Goal: Task Accomplishment & Management: Use online tool/utility

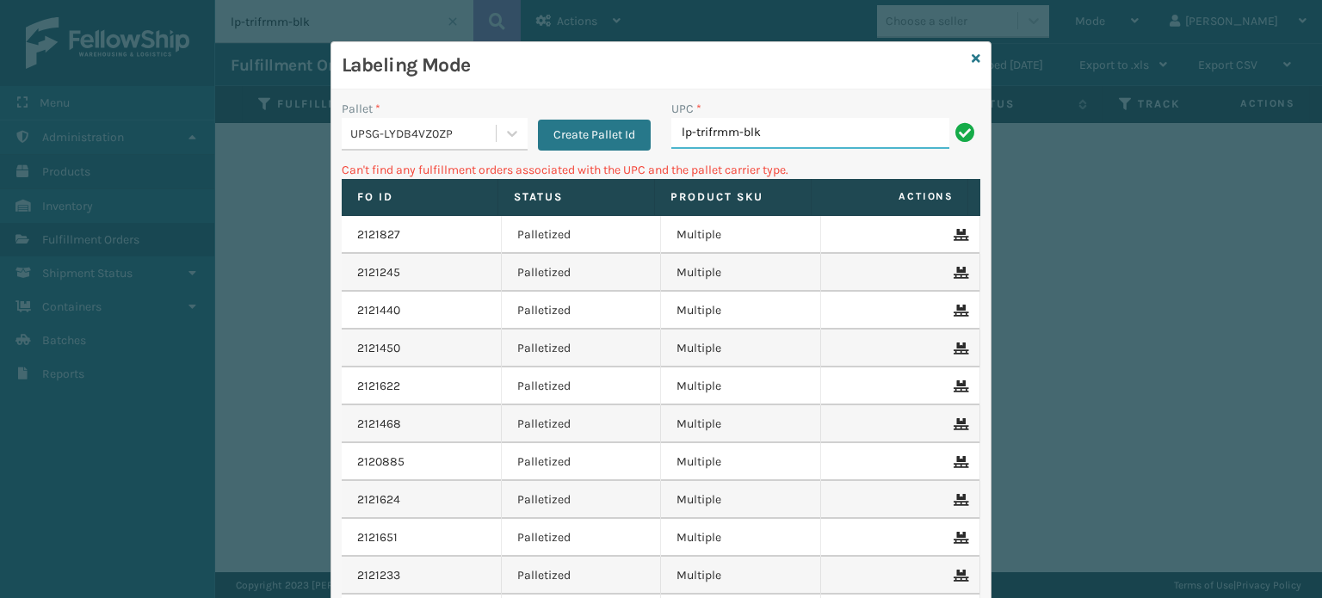
click at [771, 136] on input "lp-trifrmm-blk" at bounding box center [810, 133] width 278 height 31
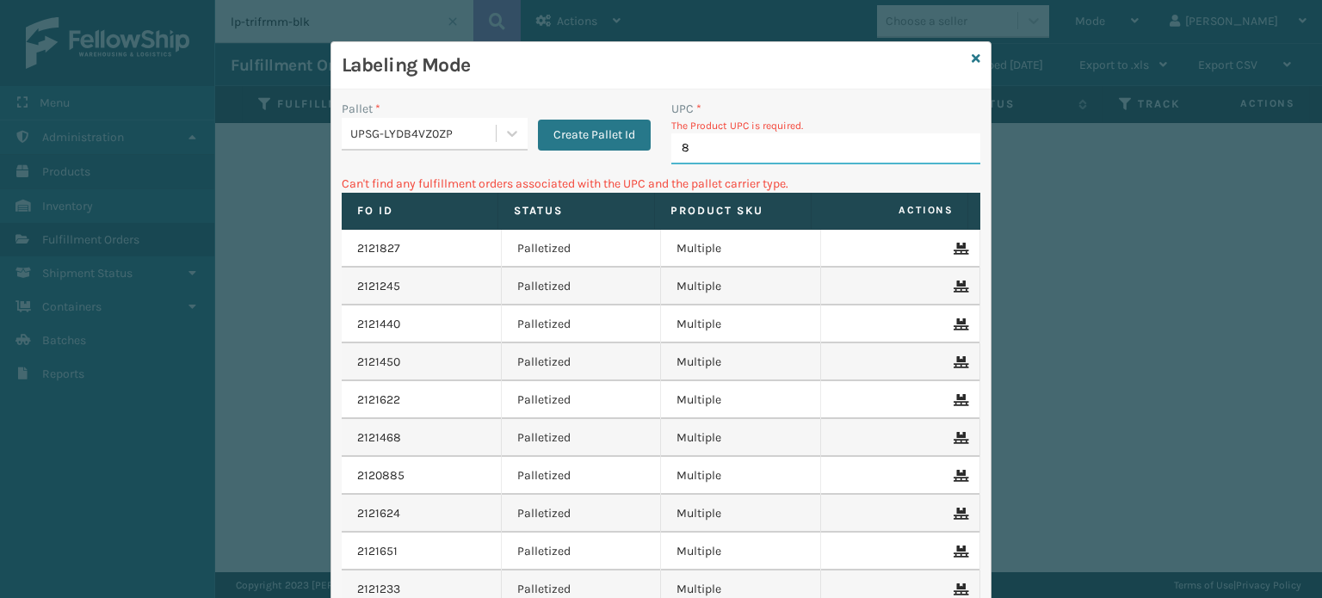
type input "80"
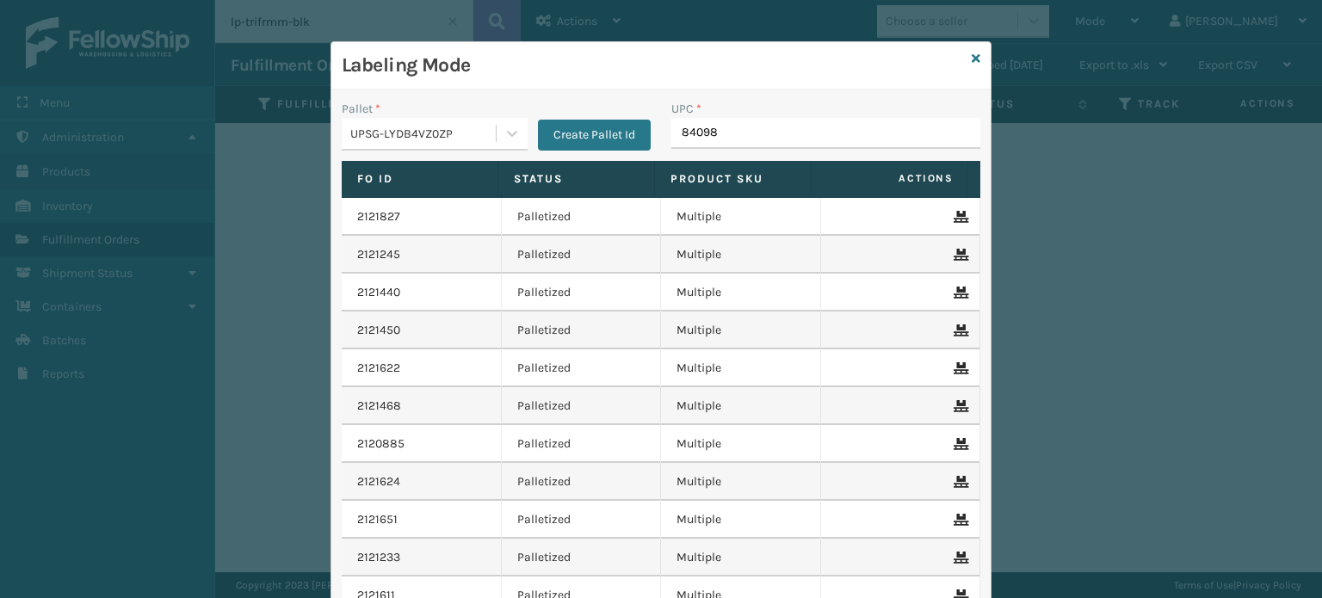
type input "840985"
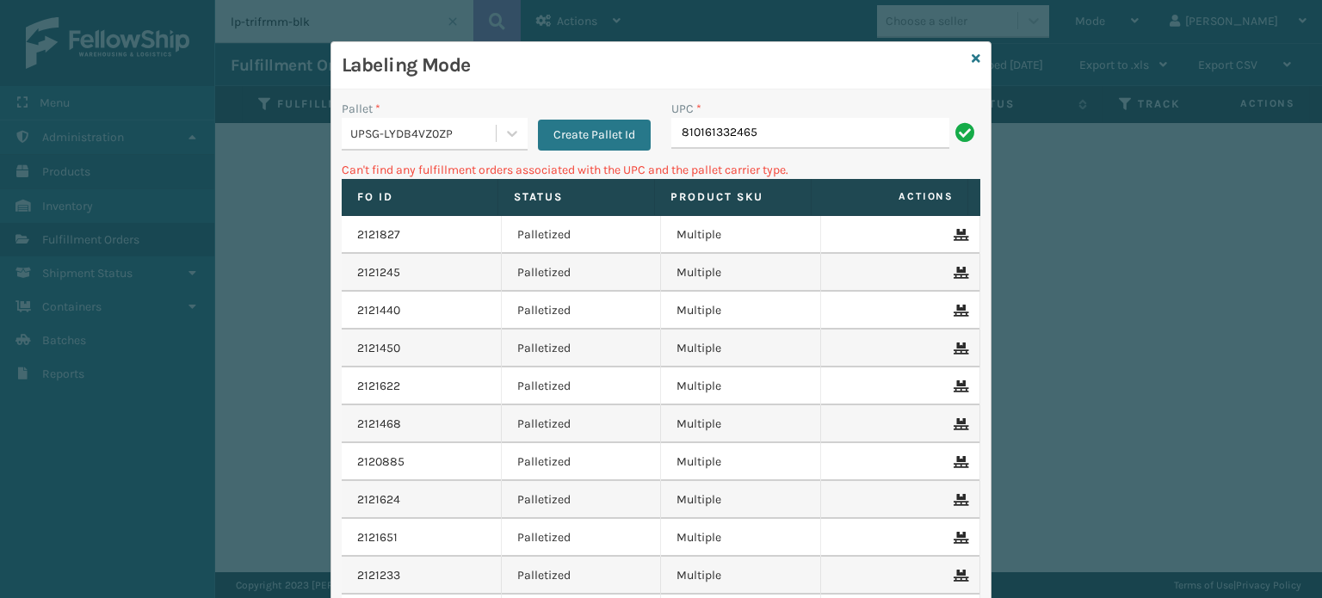
click at [465, 136] on div "UPSG-LYDB4VZ0ZP" at bounding box center [423, 134] width 147 height 18
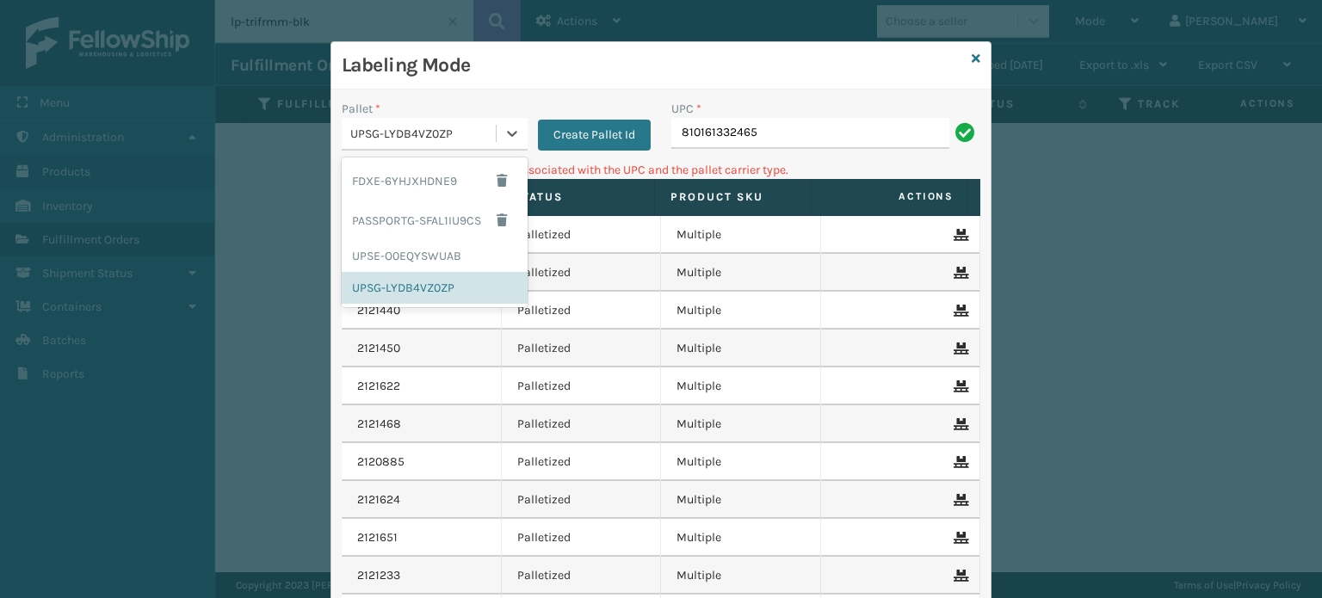
click at [403, 305] on div "FDXE-6YHJXHDNE9 PASSPORTG-SFAL1IU9CS UPSE-O0EQYSWUAB UPSG-LYDB4VZ0ZP" at bounding box center [435, 233] width 186 height 150
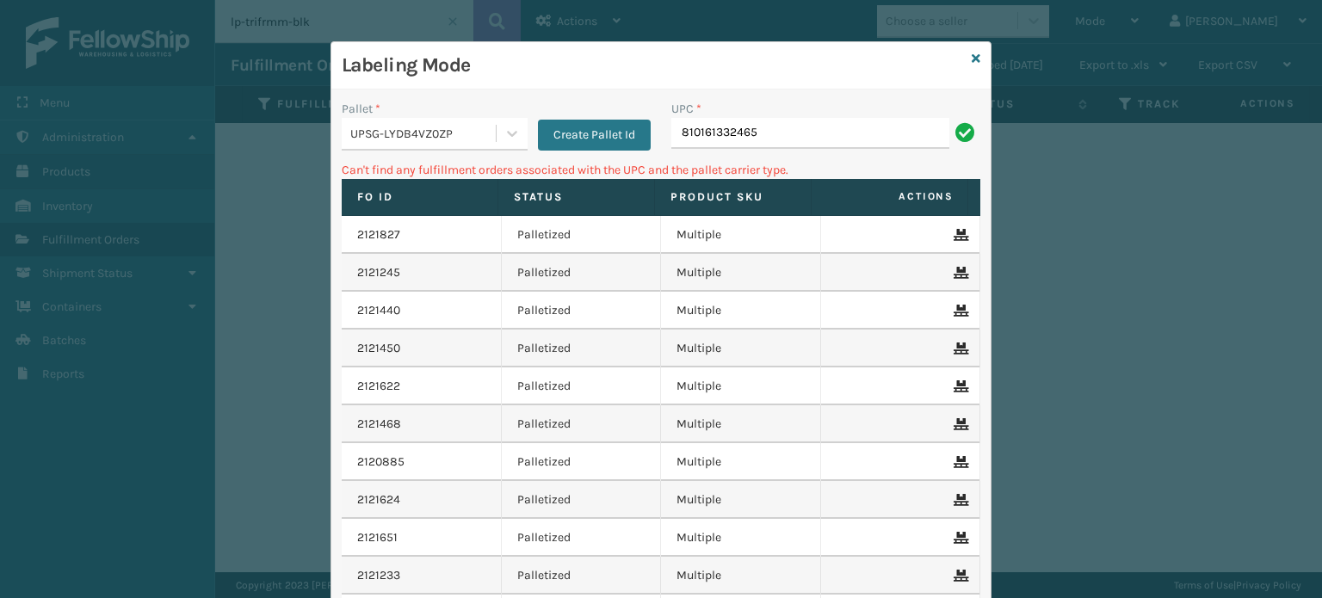
click at [410, 306] on div "2121440" at bounding box center [421, 310] width 128 height 17
click at [403, 132] on div "UPSG-LYDB4VZ0ZP" at bounding box center [423, 134] width 147 height 18
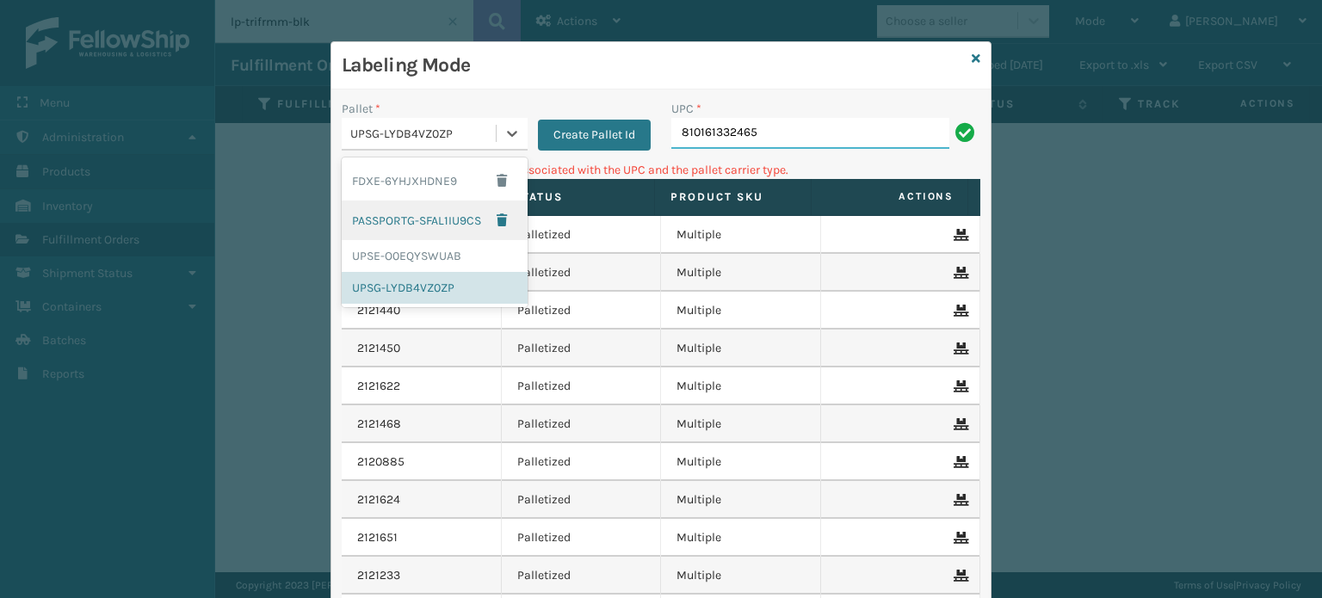
click at [773, 131] on input "810161332465" at bounding box center [810, 133] width 278 height 31
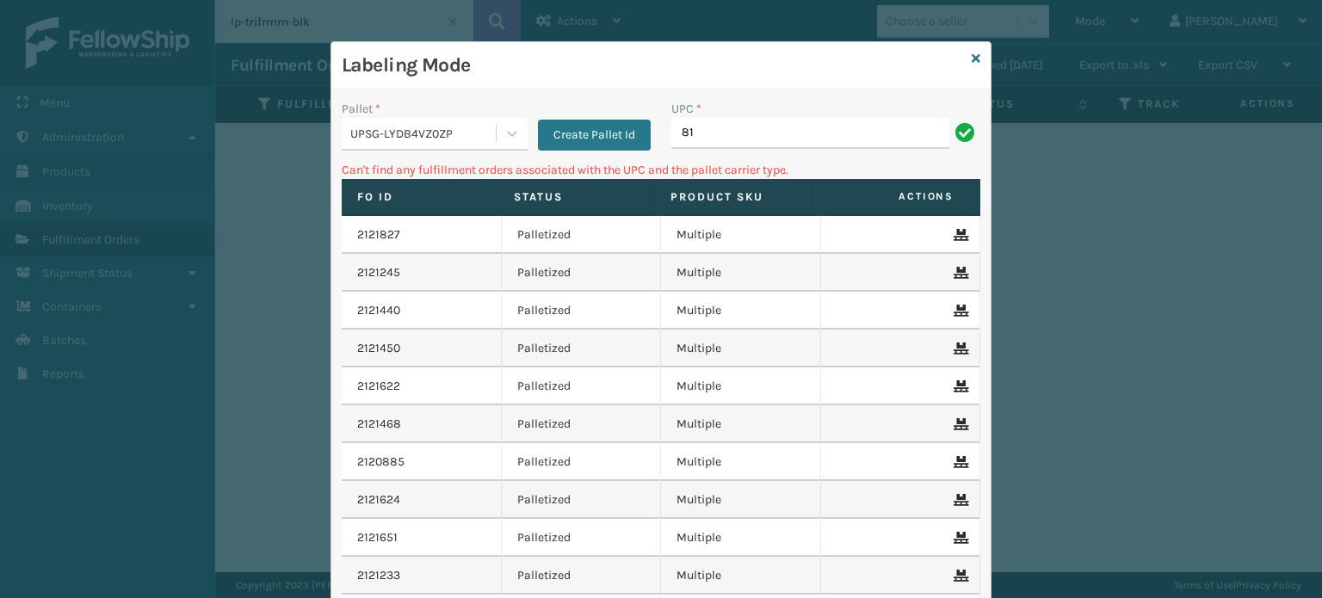
type input "8"
type input "LP-HYDLFCHG-FOG"
type input "0"
type input "LP-SNC-BLU"
click at [448, 130] on div "UPSG-LYDB4VZ0ZP" at bounding box center [423, 134] width 147 height 18
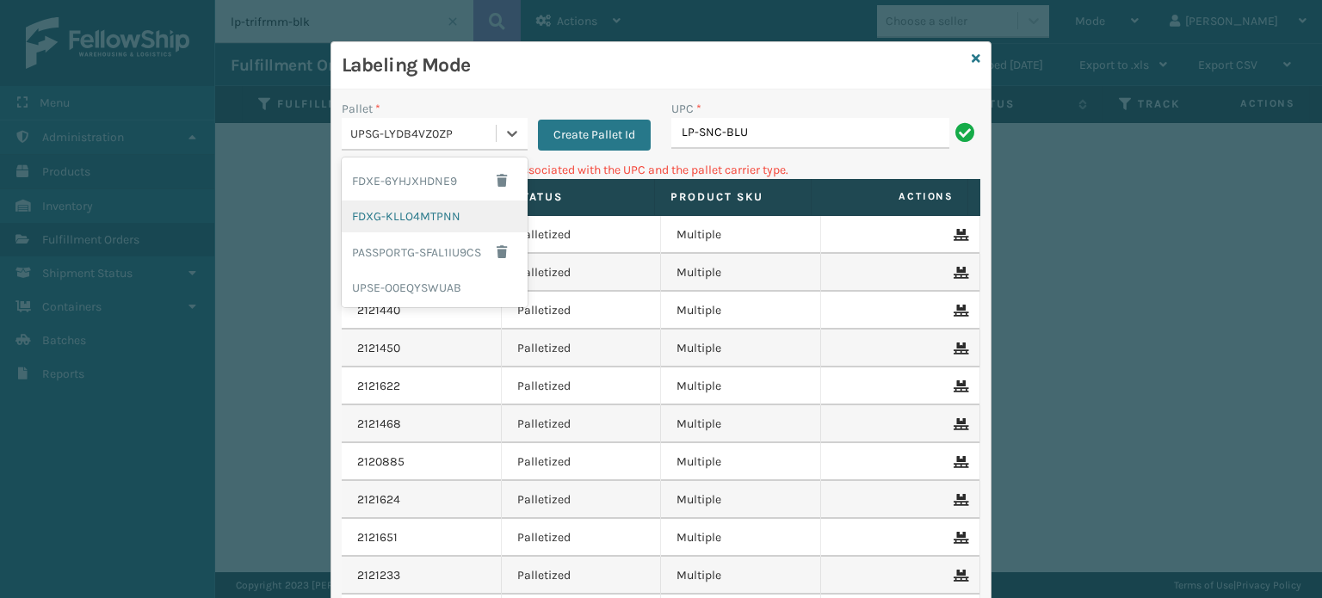
click at [435, 203] on div "FDXG-KLLO4MTPNN" at bounding box center [435, 217] width 186 height 32
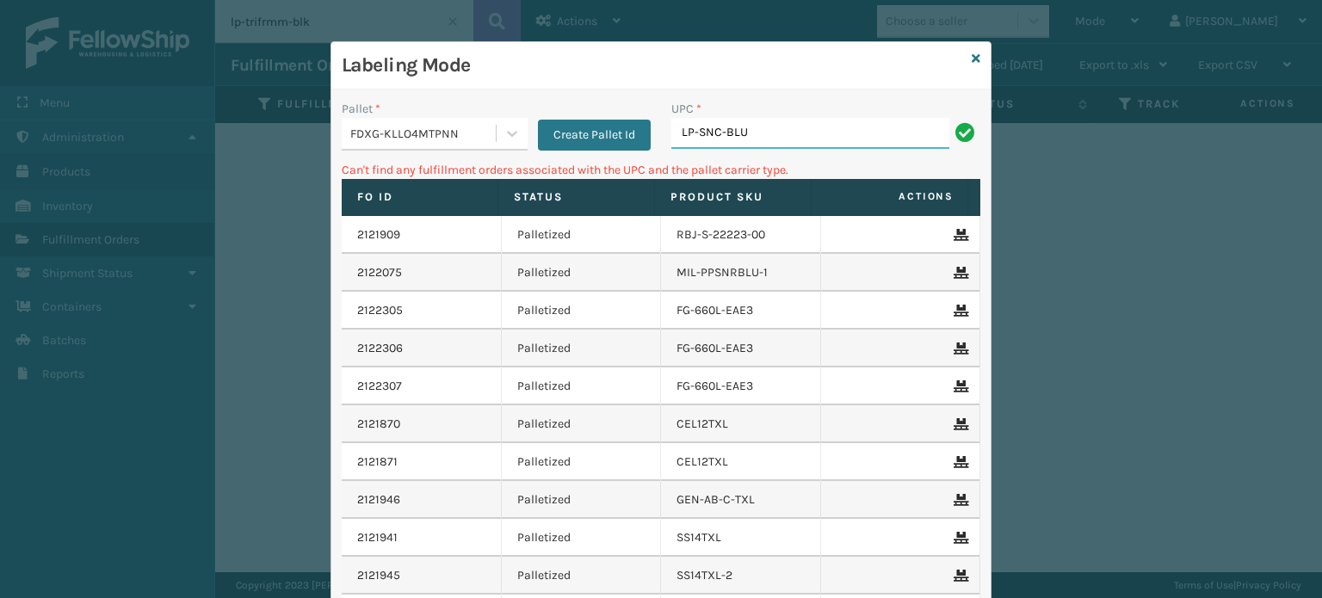
click at [809, 137] on input "LP-SNC-BLU" at bounding box center [810, 133] width 278 height 31
type input "LP-SNC-BLU3"
type input "LP-SNC-BLU"
click at [447, 133] on div "FDXG-KLLO4MTPNN" at bounding box center [423, 134] width 147 height 18
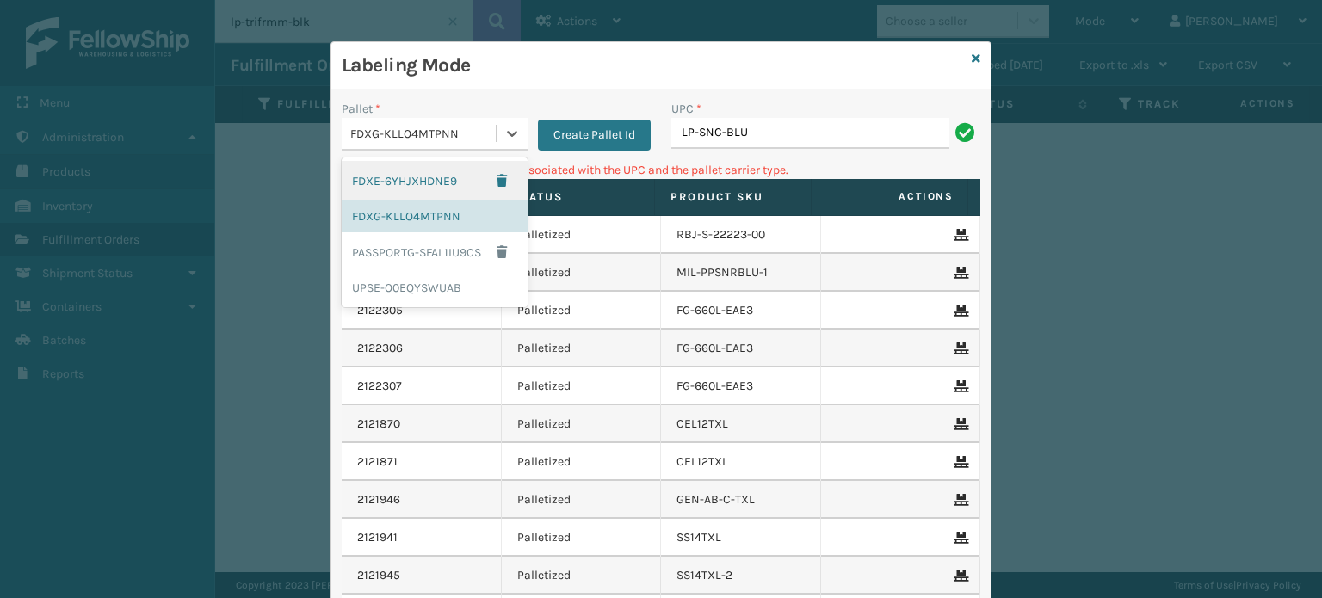
click at [473, 130] on div "FDXG-KLLO4MTPNN" at bounding box center [423, 134] width 147 height 18
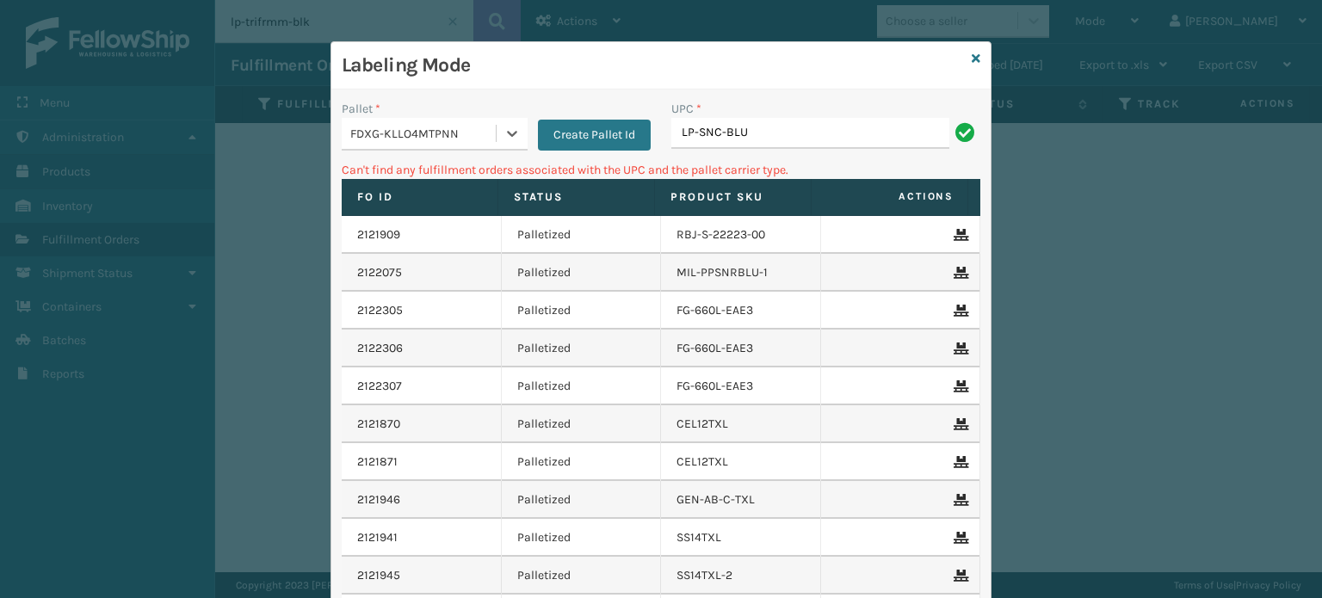
click at [451, 132] on div "FDXG-KLLO4MTPNN" at bounding box center [423, 134] width 147 height 18
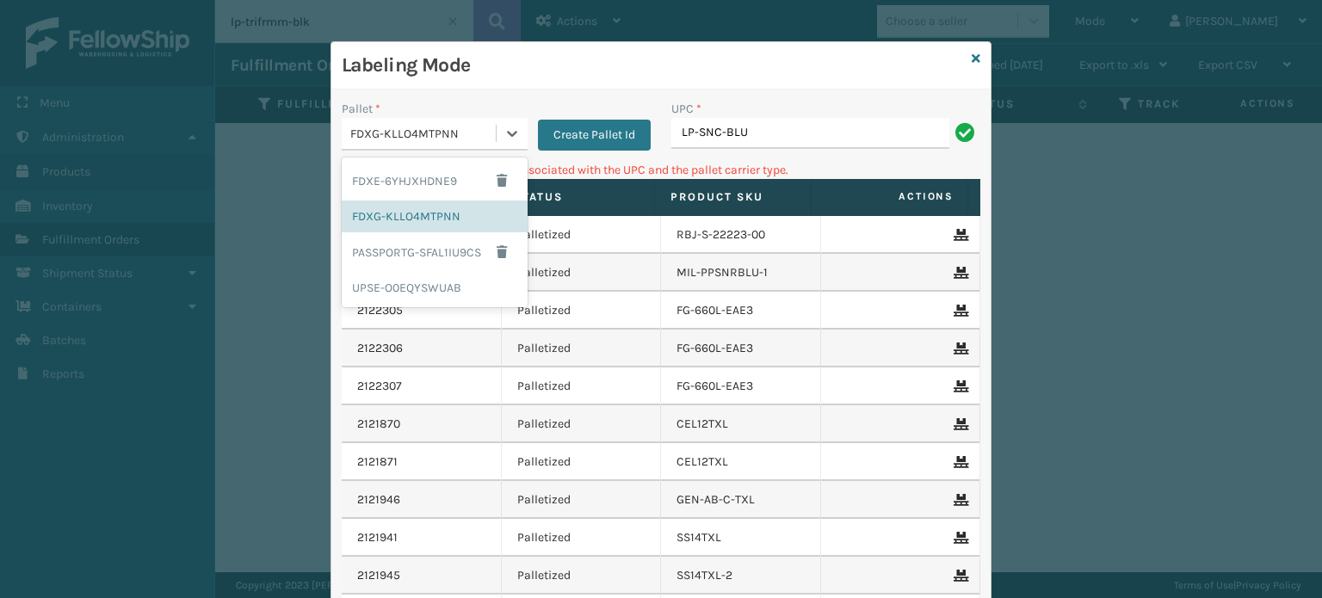
click at [451, 132] on div "FDXG-KLLO4MTPNN" at bounding box center [423, 134] width 147 height 18
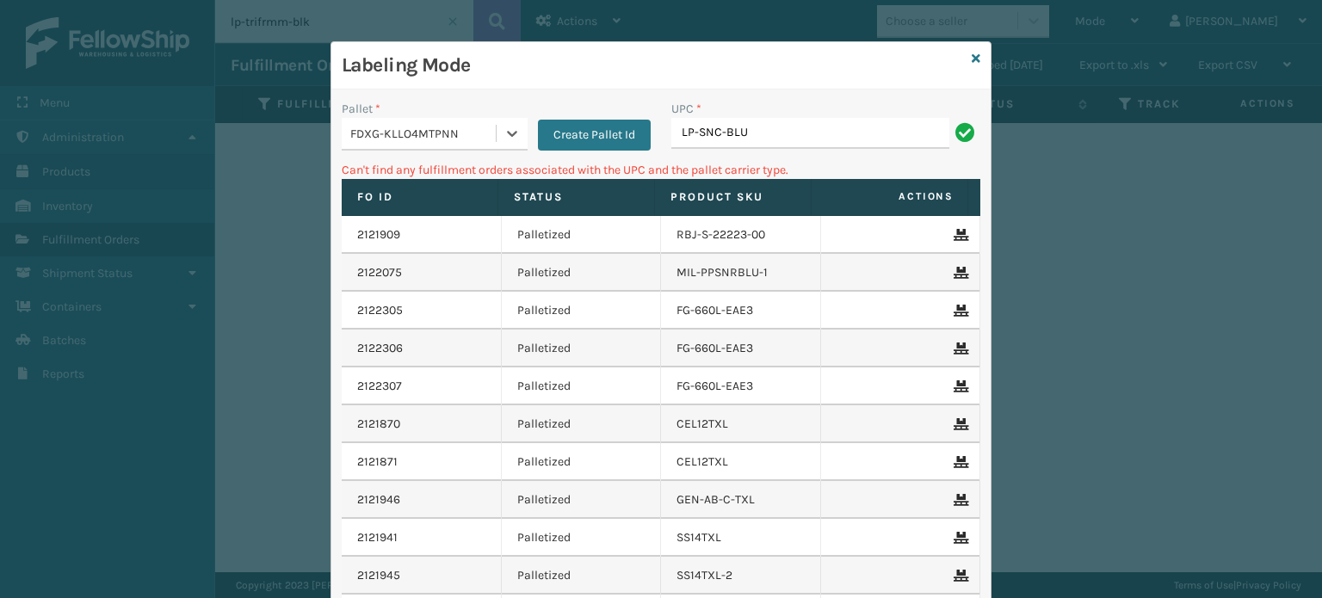
click at [451, 132] on div "FDXG-KLLO4MTPNN" at bounding box center [423, 134] width 147 height 18
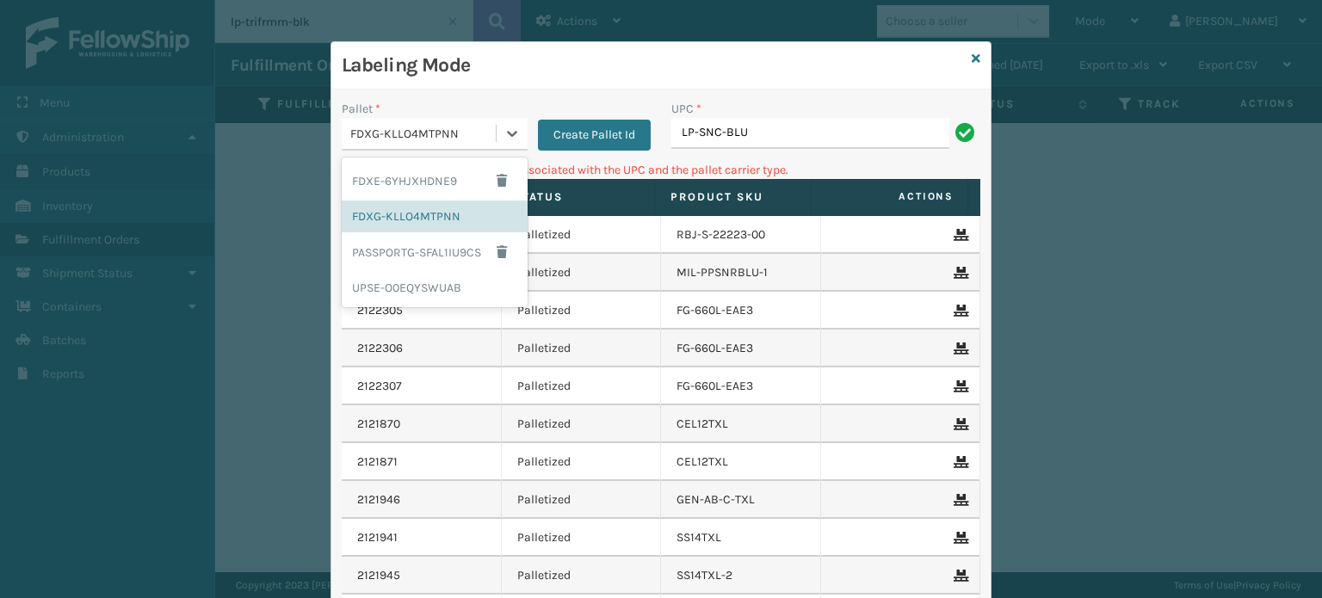
click at [451, 132] on div "FDXG-KLLO4MTPNN" at bounding box center [423, 134] width 147 height 18
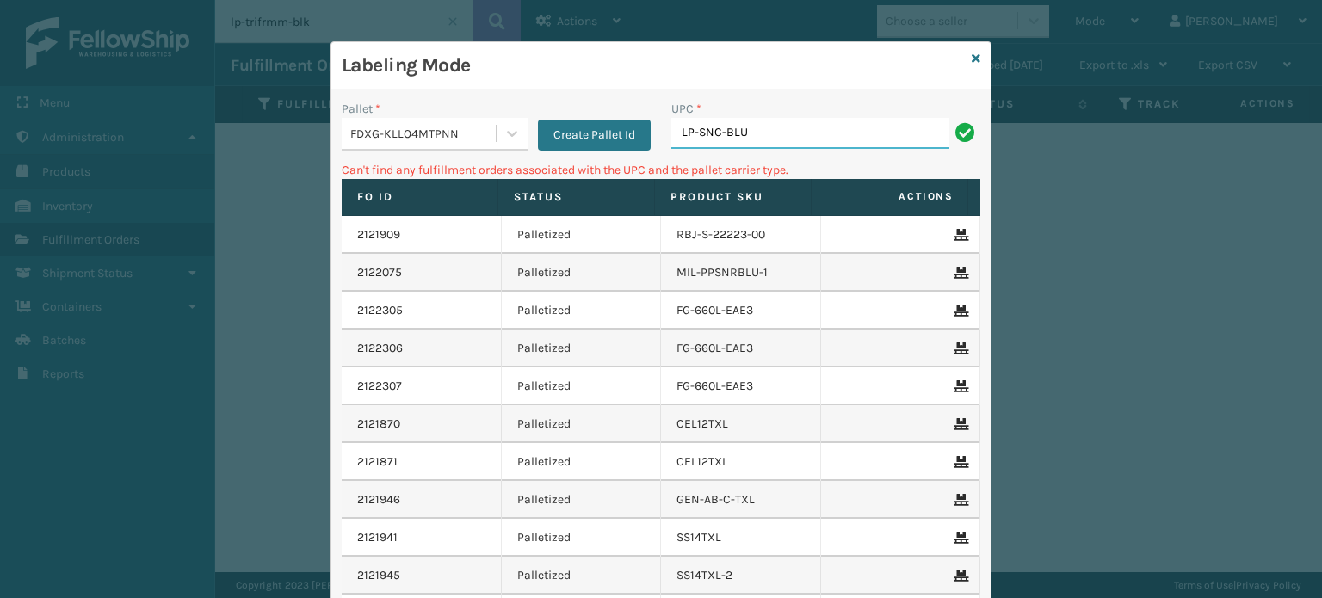
click at [790, 122] on input "LP-SNC-BLU" at bounding box center [810, 133] width 278 height 31
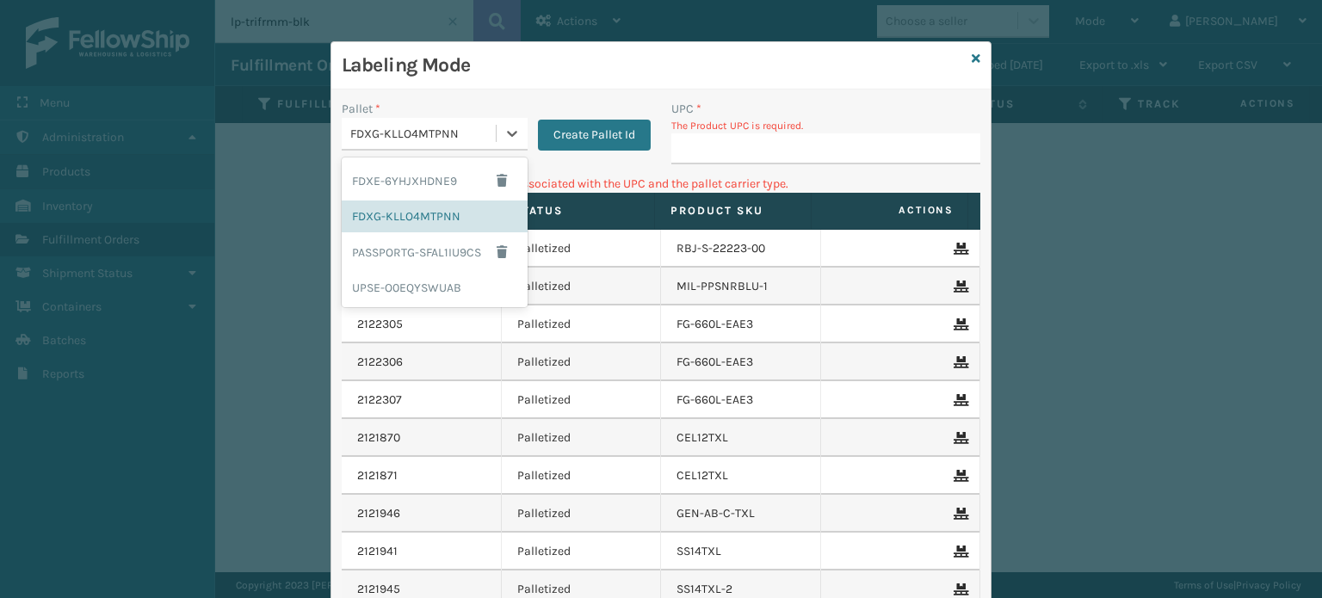
click at [406, 140] on div "FDXG-KLLO4MTPNN" at bounding box center [423, 134] width 147 height 18
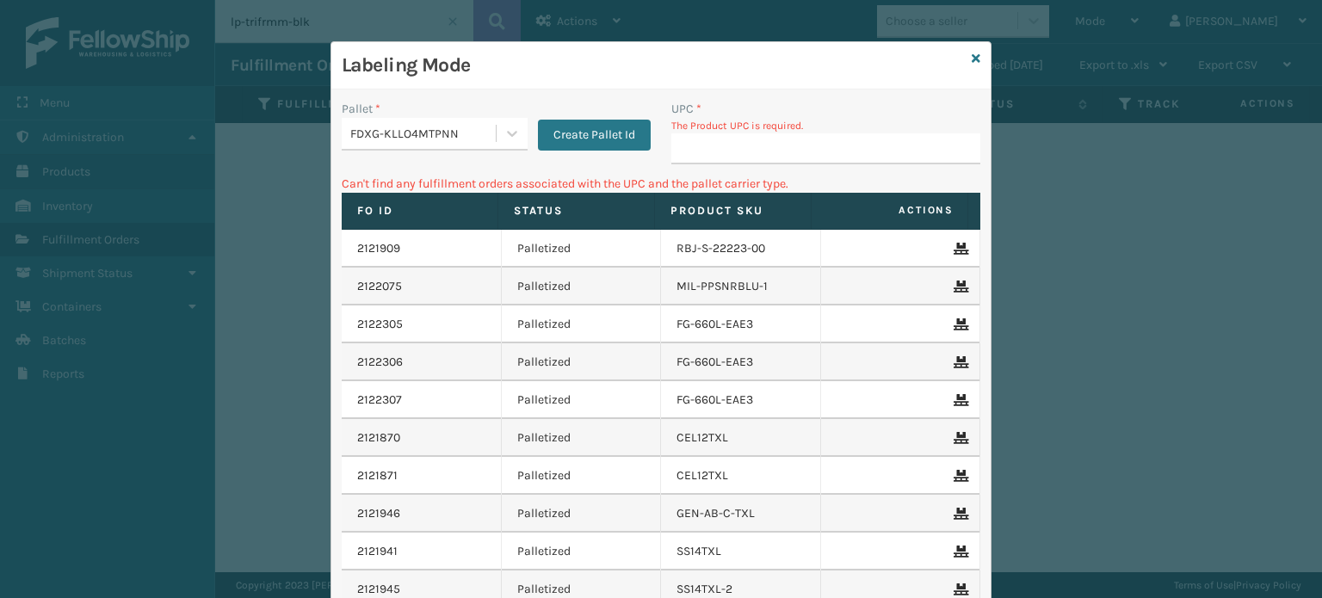
click at [845, 62] on h3 "Labeling Mode" at bounding box center [653, 66] width 623 height 26
click at [726, 151] on input "UPC *" at bounding box center [825, 148] width 309 height 31
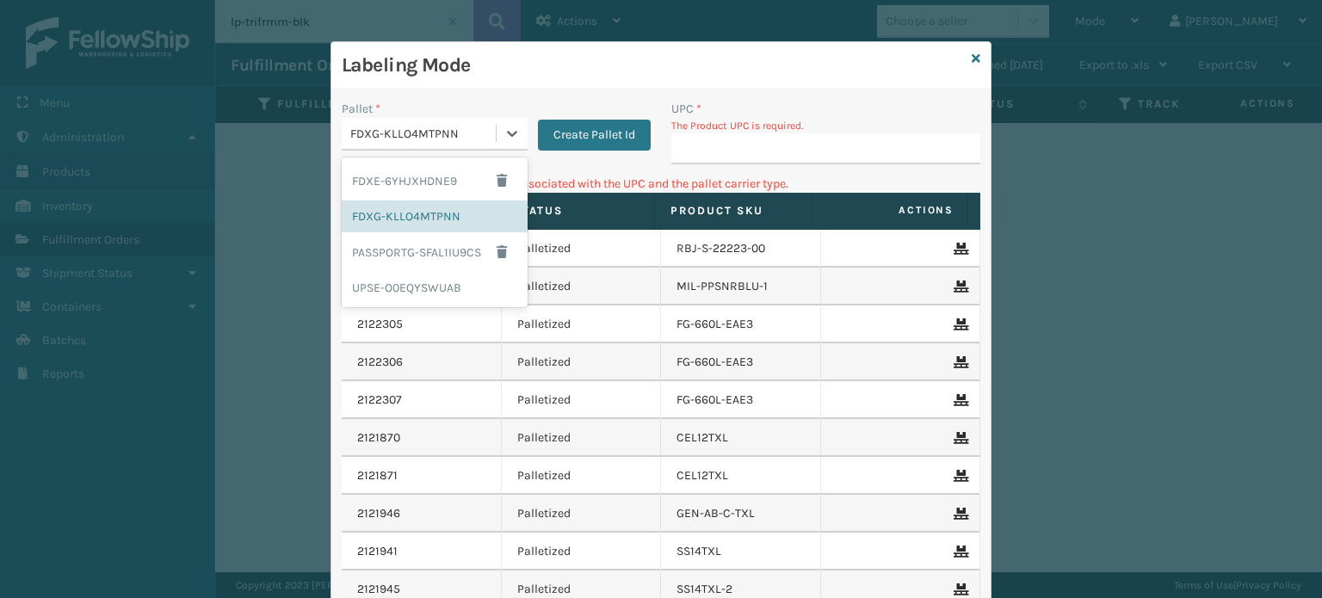
click at [404, 135] on div "FDXG-KLLO4MTPNN" at bounding box center [423, 134] width 147 height 18
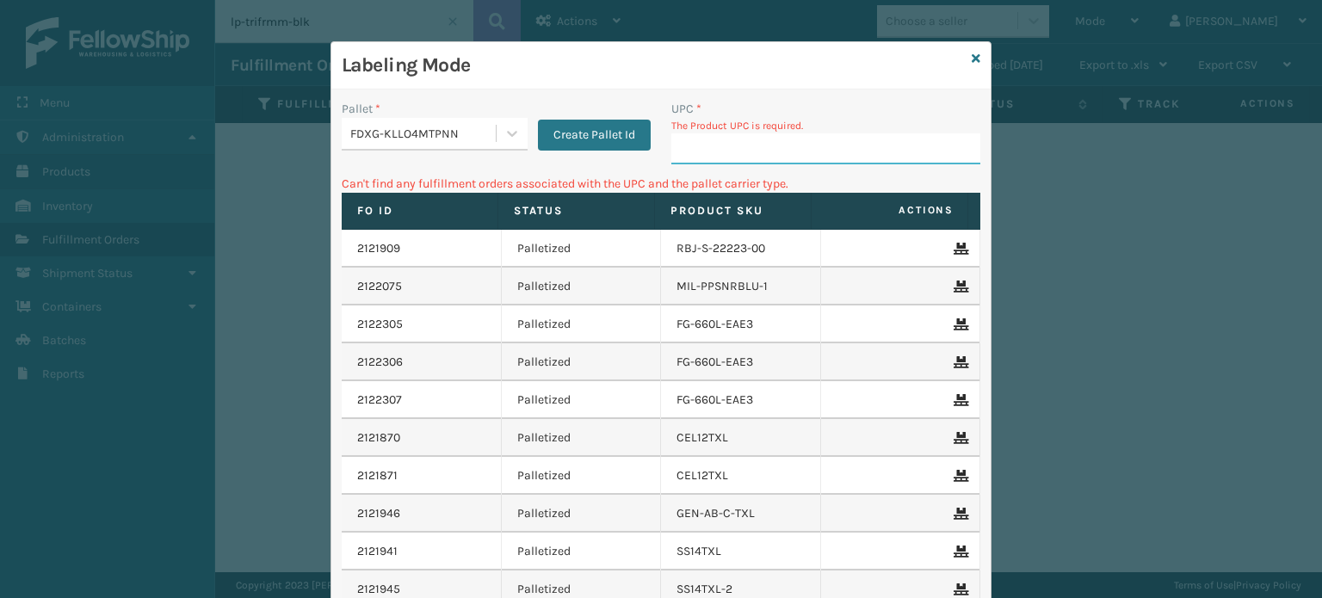
click at [789, 155] on input "UPC *" at bounding box center [825, 148] width 309 height 31
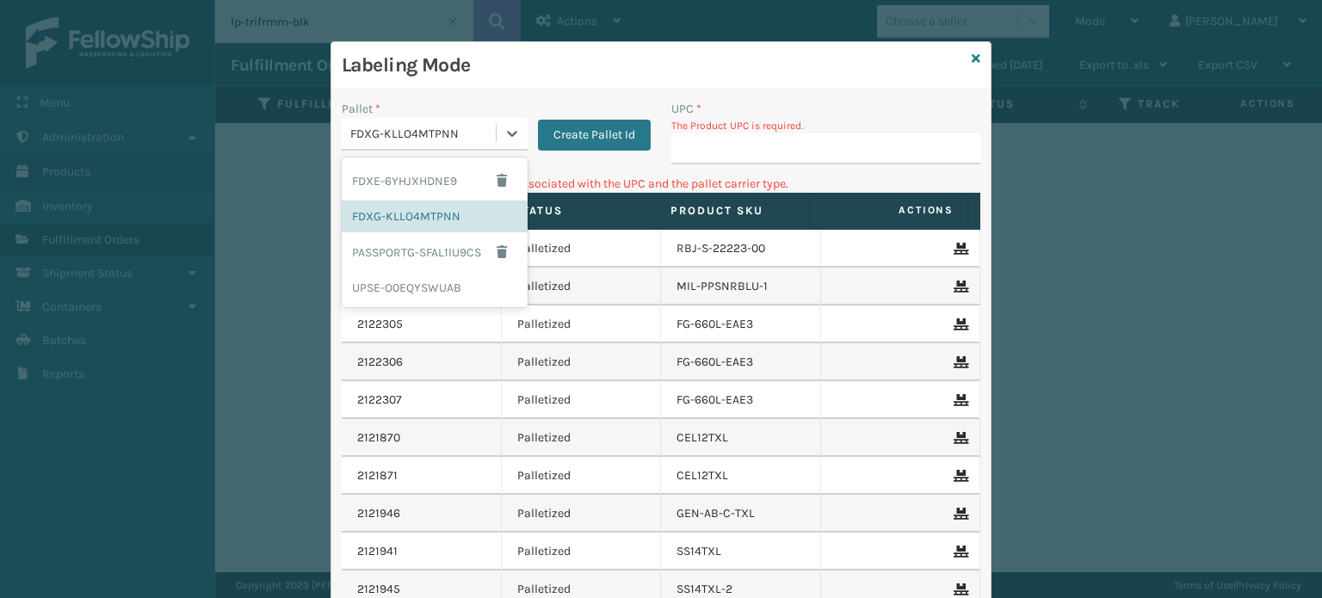
click at [410, 130] on div "FDXG-KLLO4MTPNN" at bounding box center [423, 134] width 147 height 18
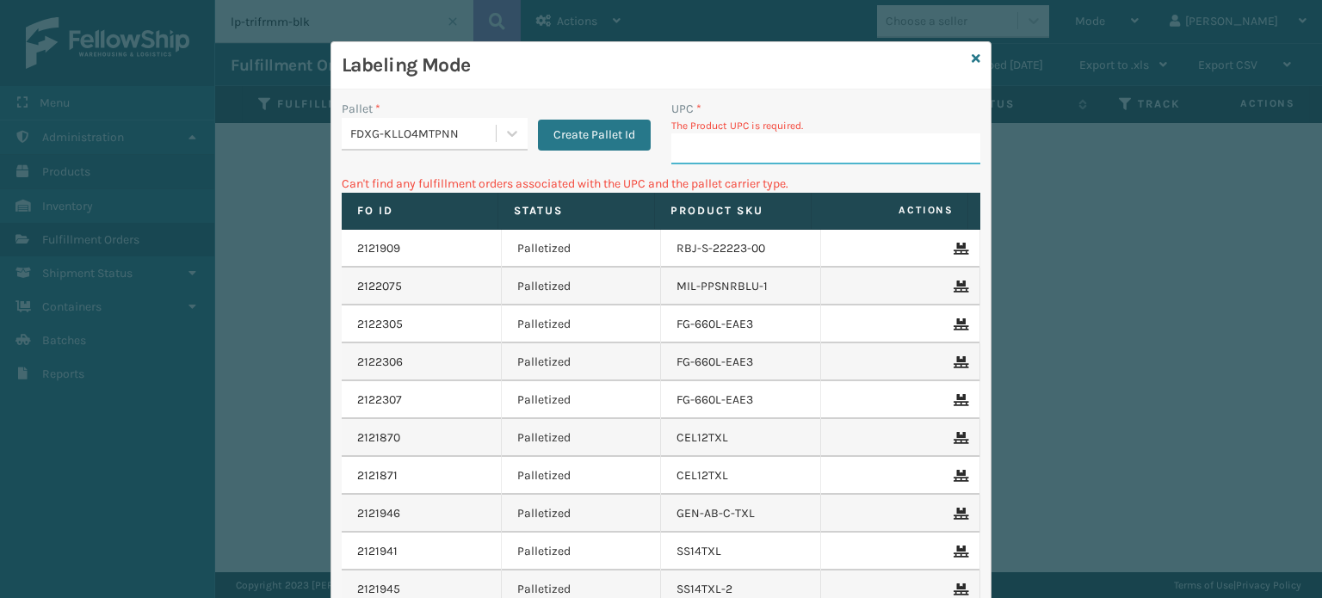
click at [750, 145] on input "UPC *" at bounding box center [825, 148] width 309 height 31
click at [444, 133] on div "FDXG-KLLO4MTPNN" at bounding box center [423, 134] width 147 height 18
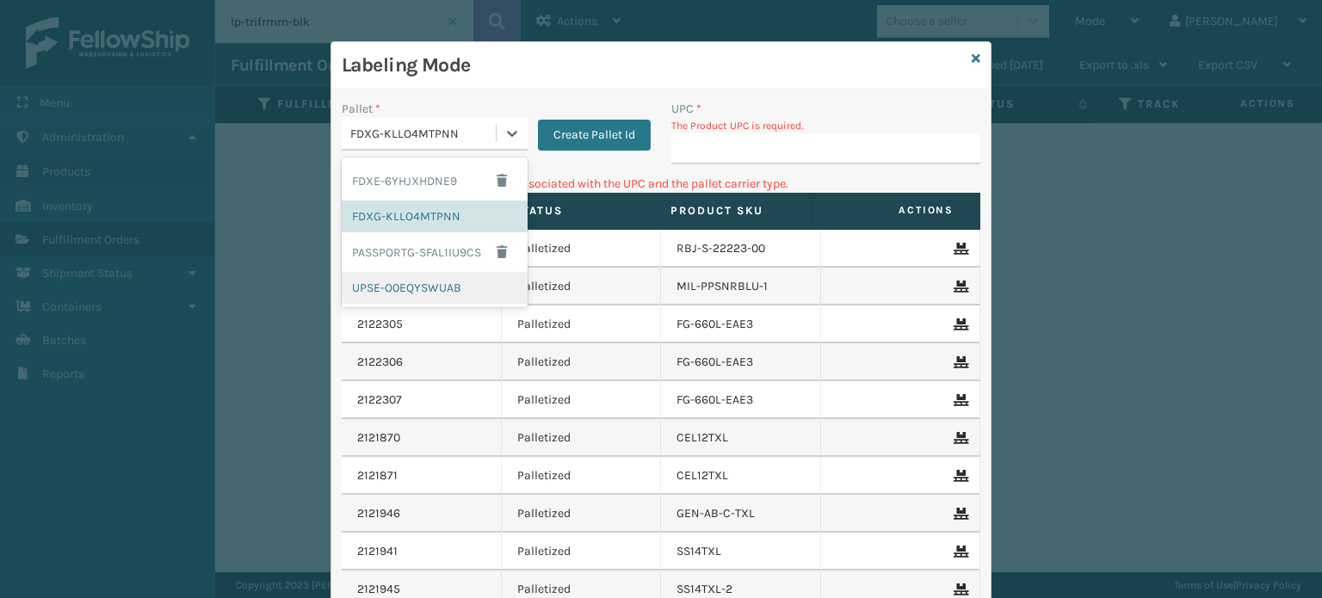
click at [404, 289] on div "UPSE-O0EQYSWUAB" at bounding box center [435, 288] width 186 height 32
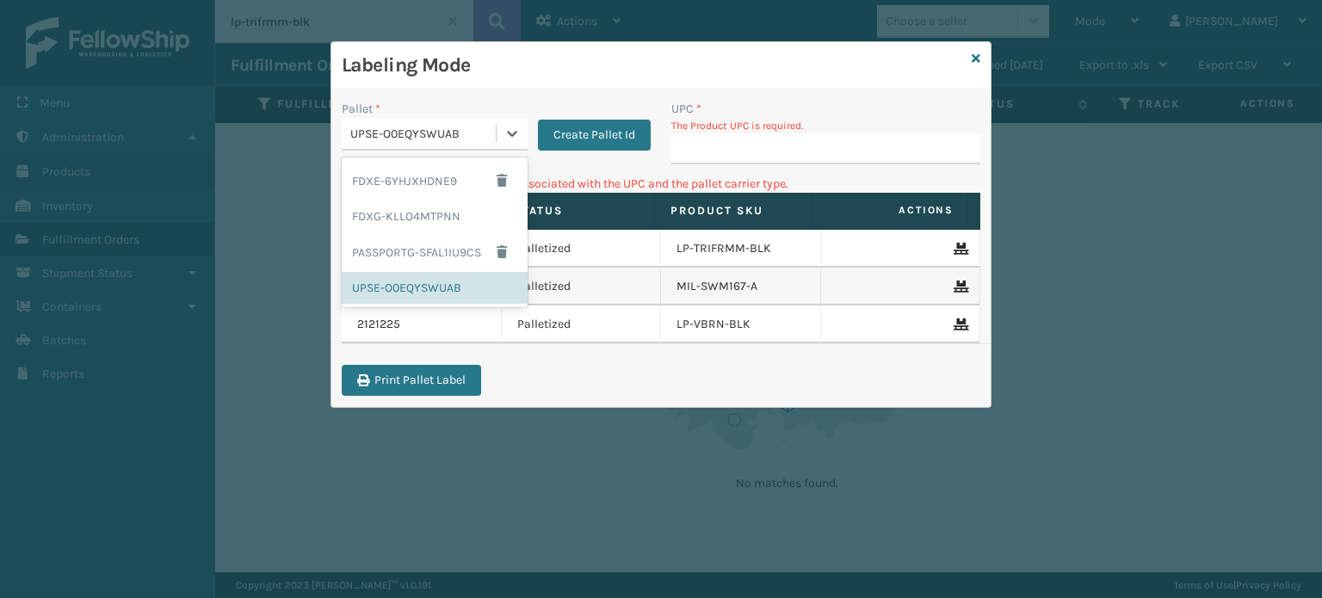
click at [413, 136] on div "UPSE-O0EQYSWUAB" at bounding box center [423, 134] width 147 height 18
click at [420, 215] on div "FDXG-KLLO4MTPNN" at bounding box center [435, 217] width 186 height 32
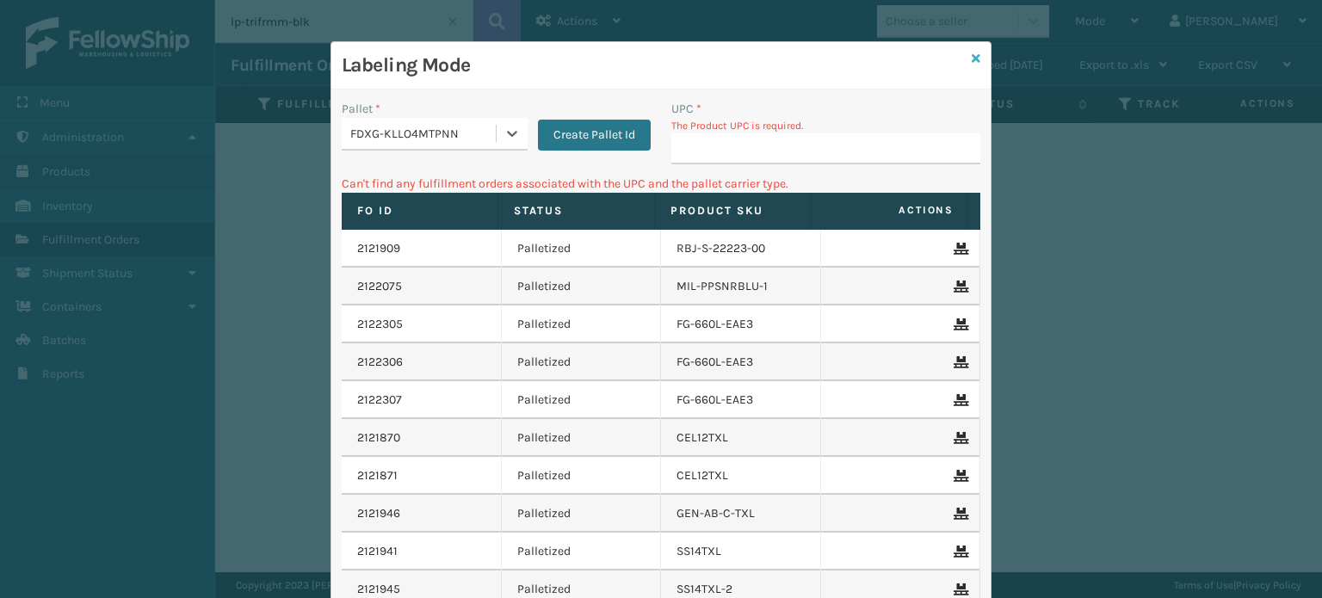
click at [972, 57] on icon at bounding box center [976, 59] width 9 height 12
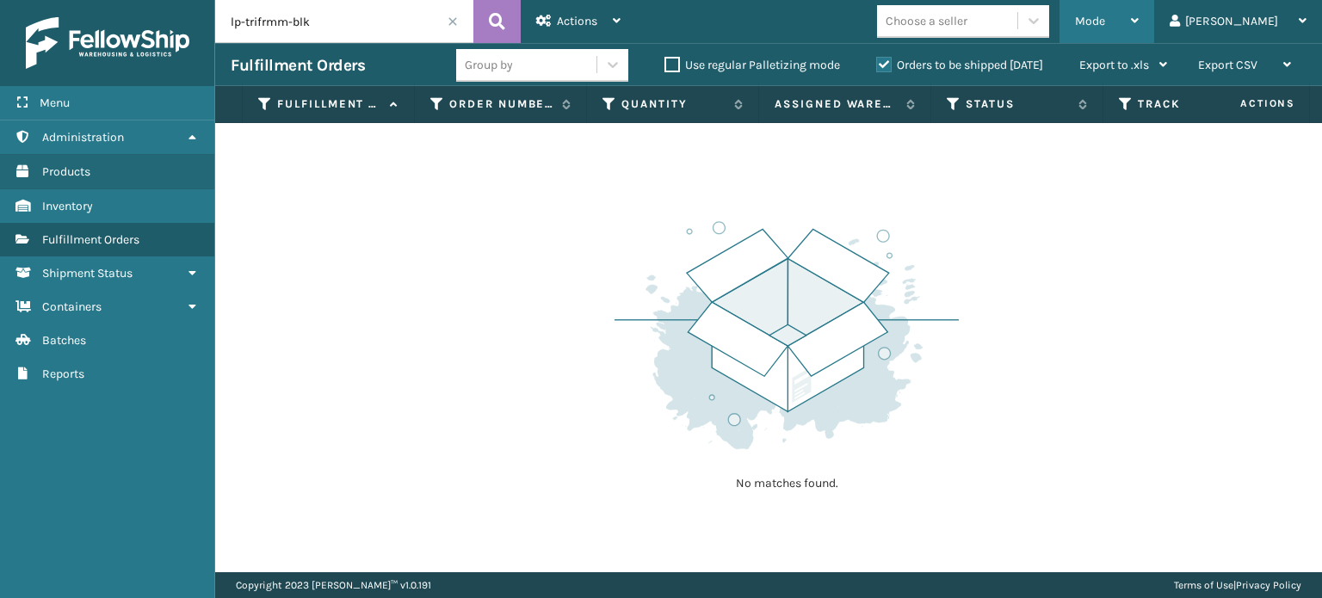
click at [1139, 23] on div "Mode" at bounding box center [1107, 21] width 64 height 43
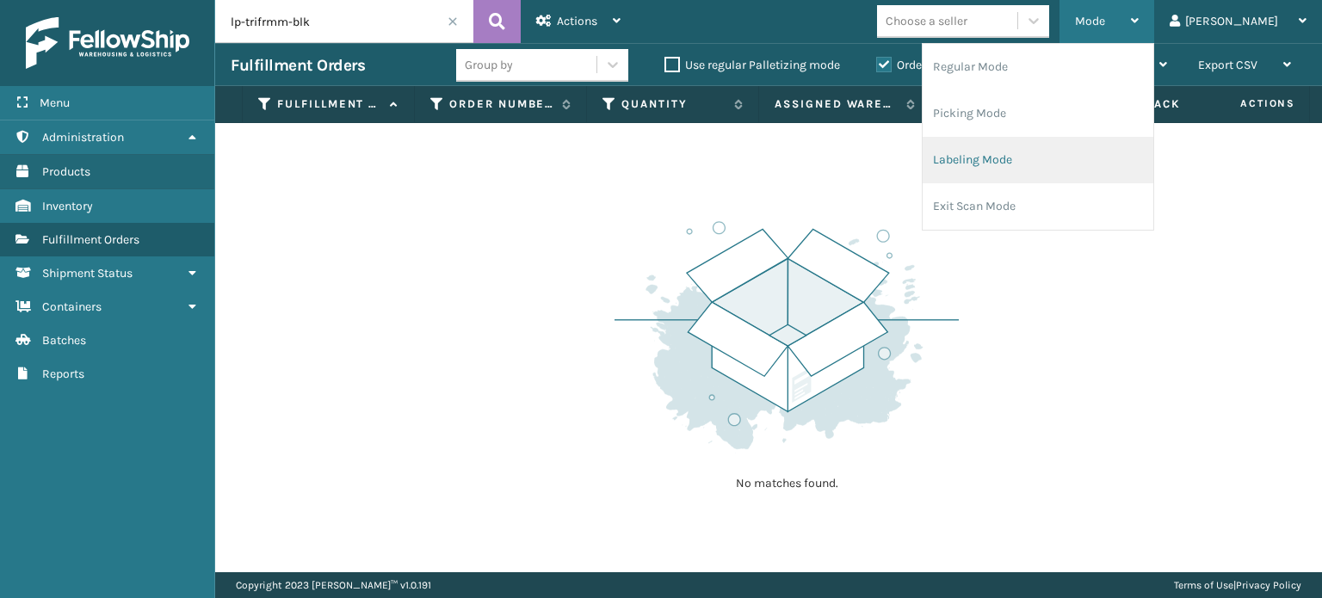
click at [1054, 168] on li "Labeling Mode" at bounding box center [1038, 160] width 231 height 46
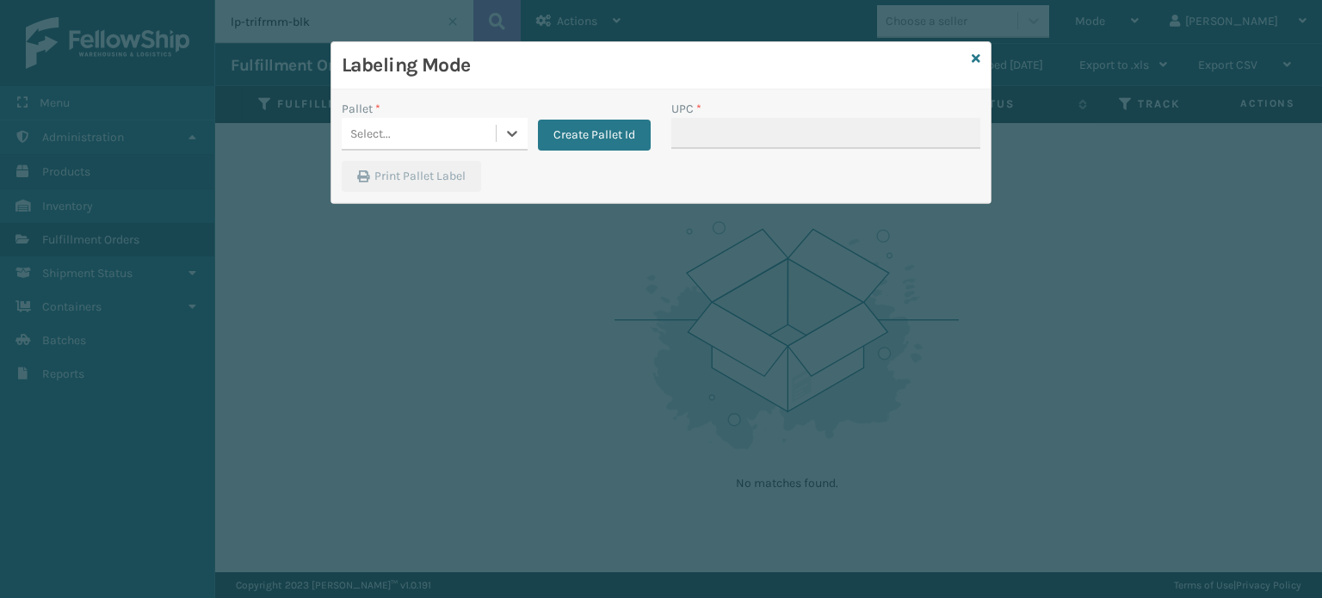
click at [403, 131] on div "Select..." at bounding box center [419, 134] width 154 height 28
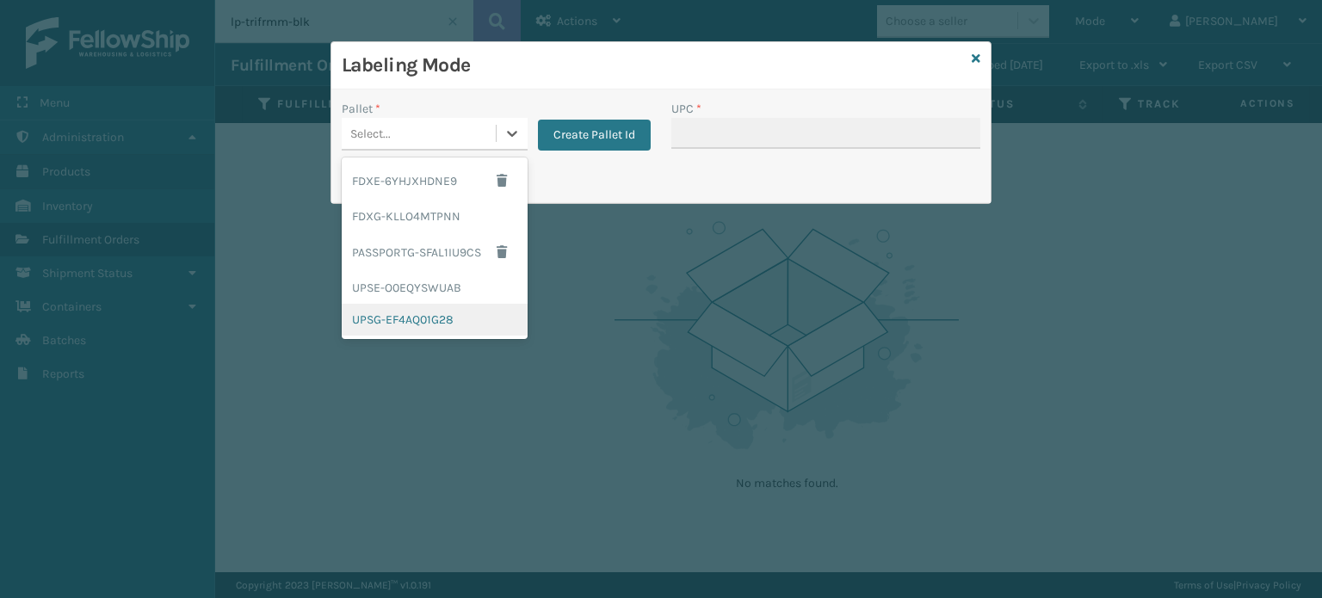
click at [408, 315] on div "UPSG-EF4AQ01G28" at bounding box center [435, 320] width 186 height 32
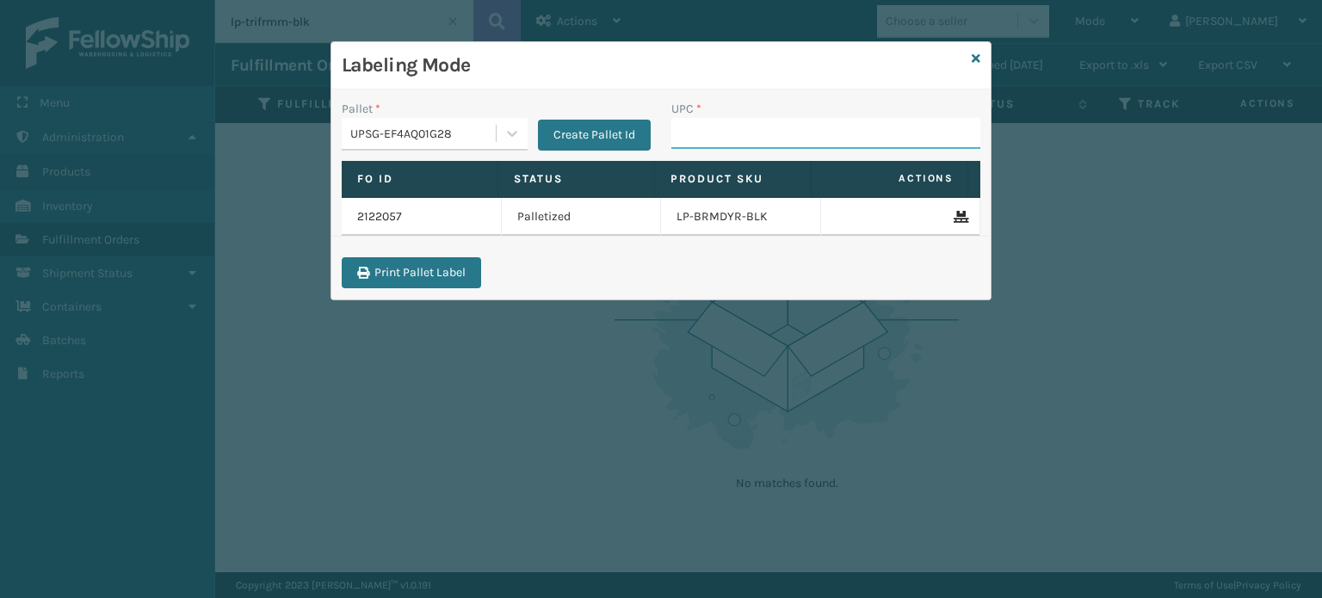
click at [766, 135] on input "UPC *" at bounding box center [825, 133] width 309 height 31
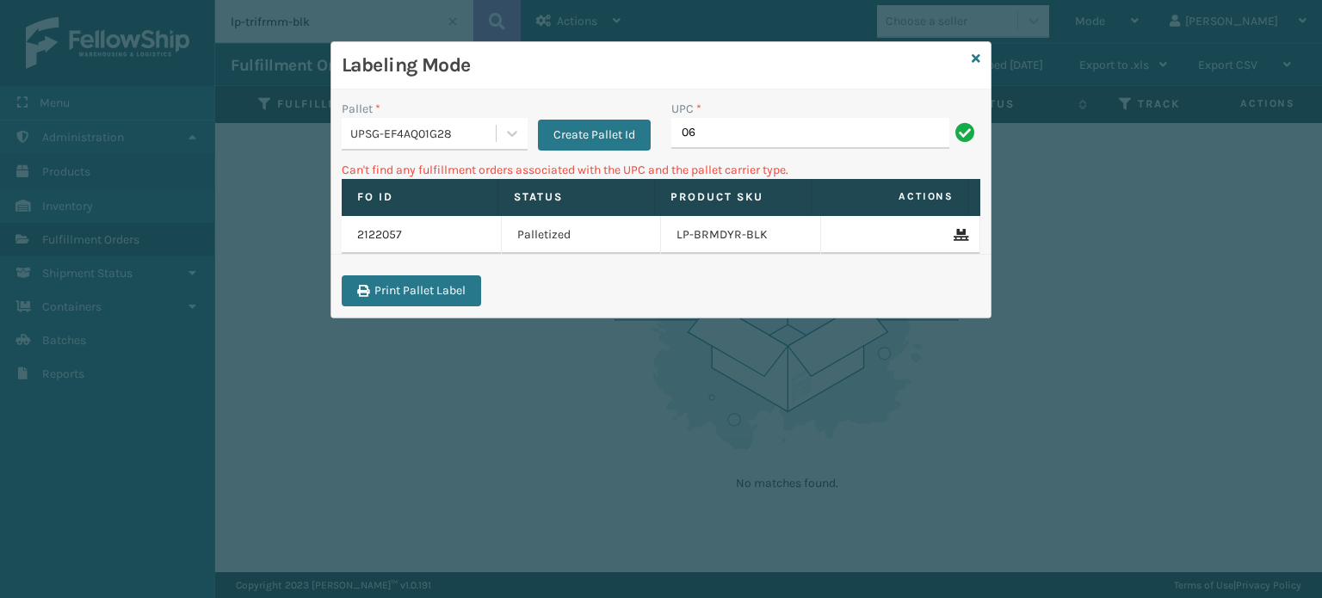
type input "0"
type input "LP-SNC-BLU"
click at [438, 129] on div "UPSG-EF4AQ01G28" at bounding box center [423, 134] width 147 height 18
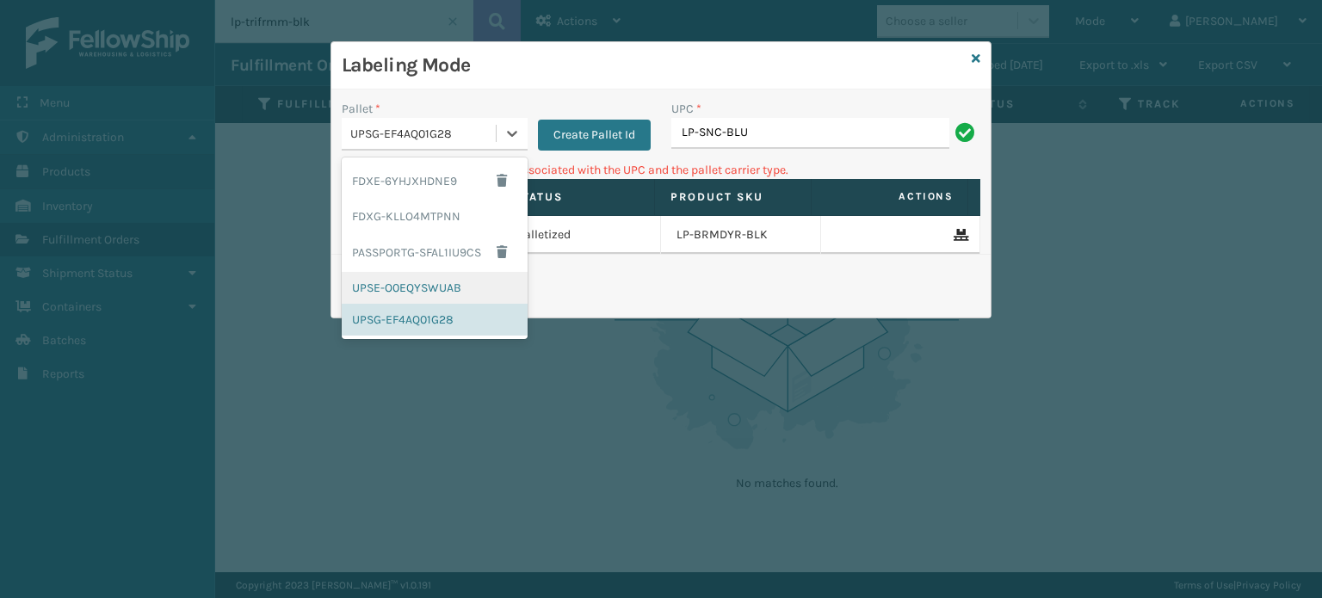
click at [426, 282] on div "UPSE-O0EQYSWUAB" at bounding box center [435, 288] width 186 height 32
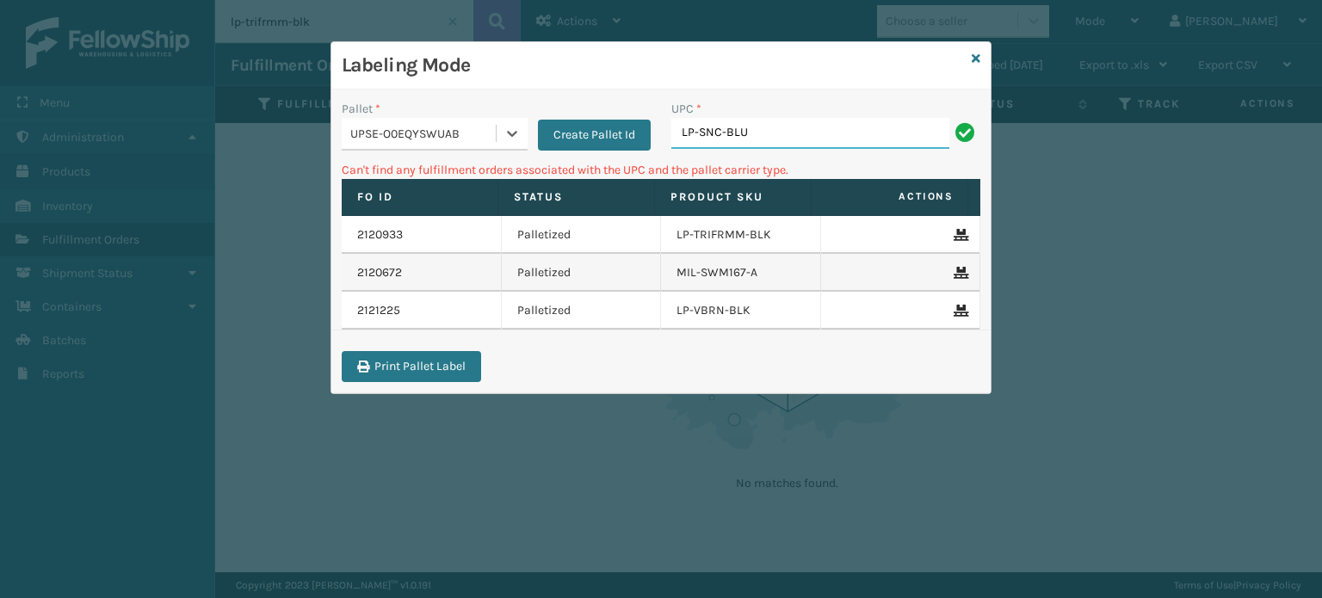
click at [789, 132] on input "LP-SNC-BLU" at bounding box center [810, 133] width 278 height 31
click at [386, 133] on div "UPSE-O0EQYSWUAB" at bounding box center [423, 134] width 147 height 18
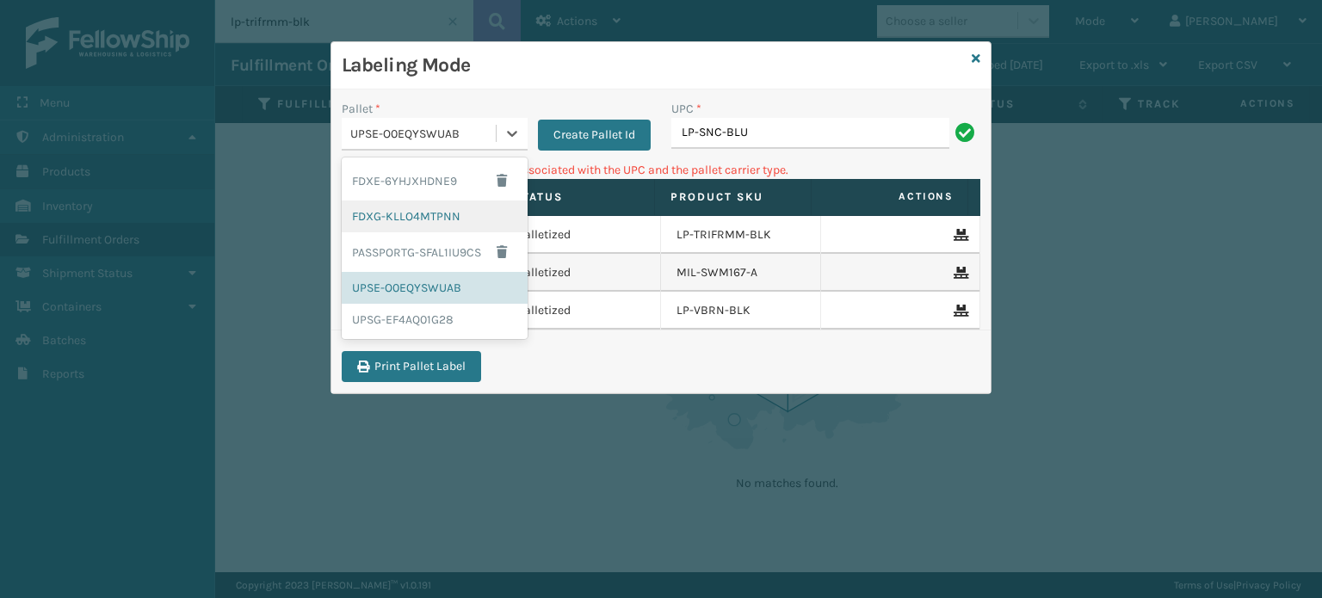
click at [399, 219] on div "FDXG-KLLO4MTPNN" at bounding box center [435, 217] width 186 height 32
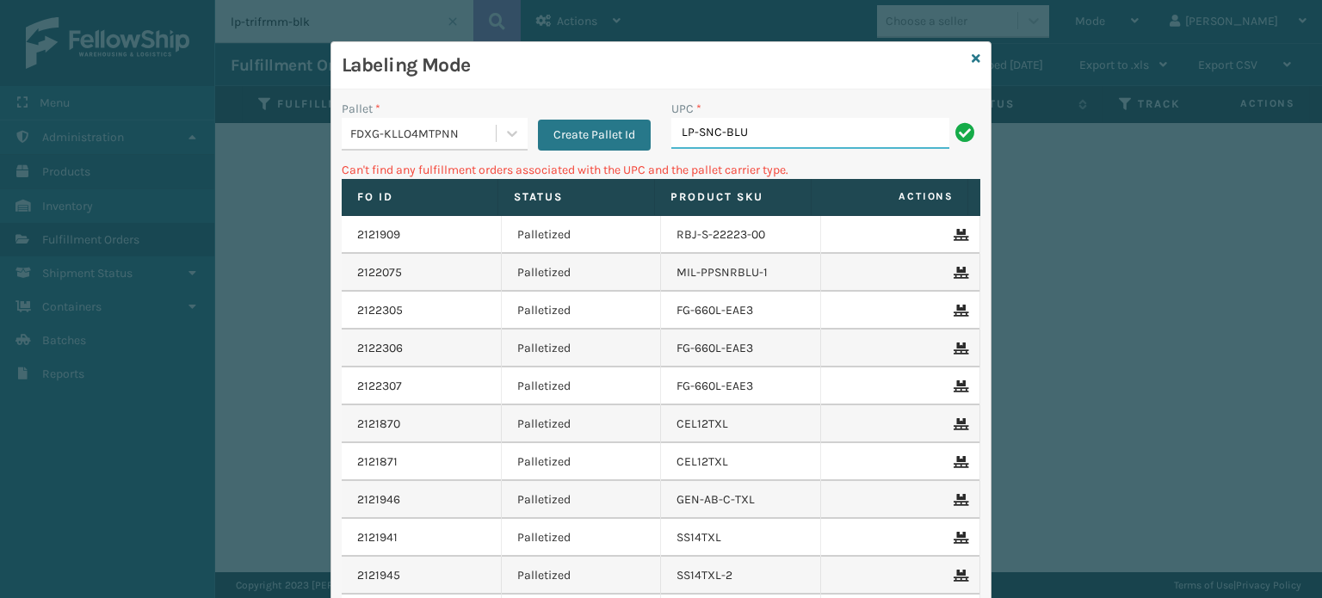
click at [809, 133] on input "LP-SNC-BLU" at bounding box center [810, 133] width 278 height 31
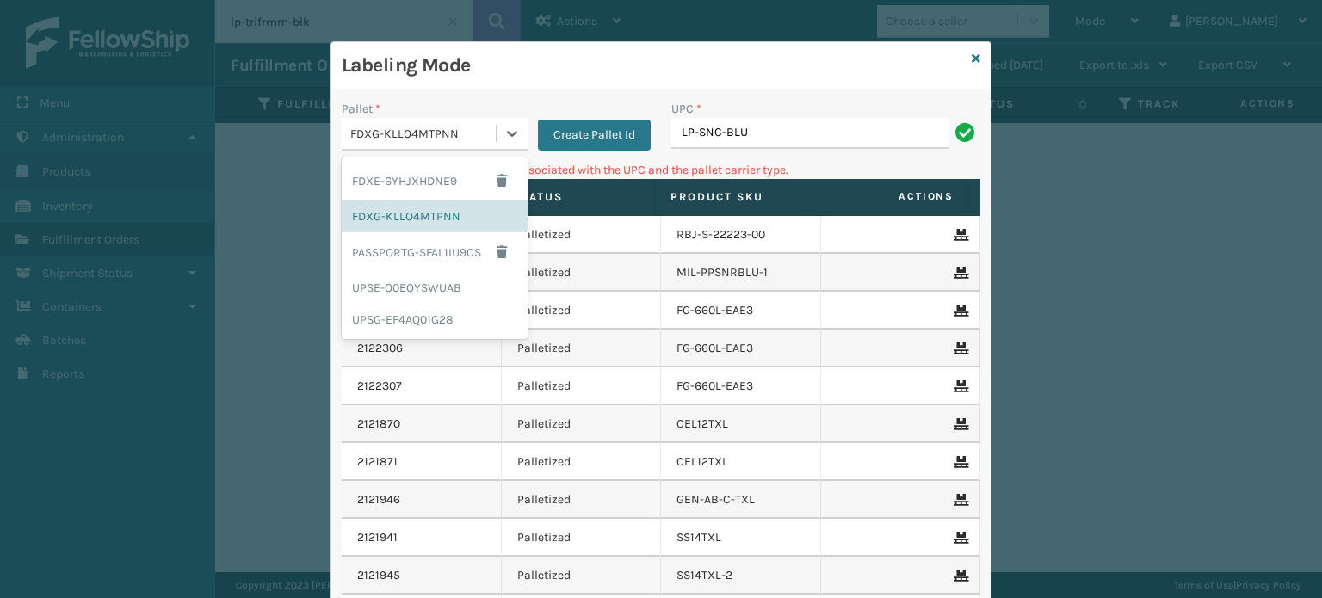
click at [412, 121] on div "FDXG-KLLO4MTPNN" at bounding box center [419, 134] width 154 height 28
click at [412, 173] on div "FDXE-6YHJXHDNE9" at bounding box center [435, 181] width 186 height 40
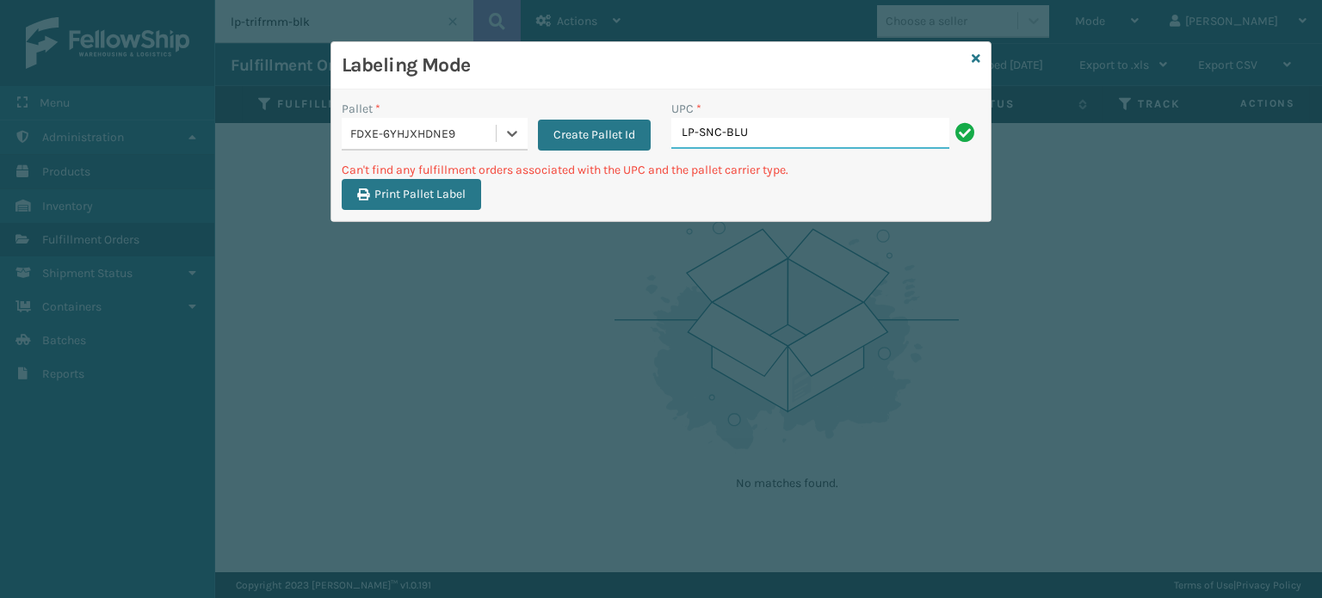
click at [796, 144] on input "LP-SNC-BLU" at bounding box center [810, 133] width 278 height 31
click at [979, 64] on icon at bounding box center [976, 59] width 9 height 12
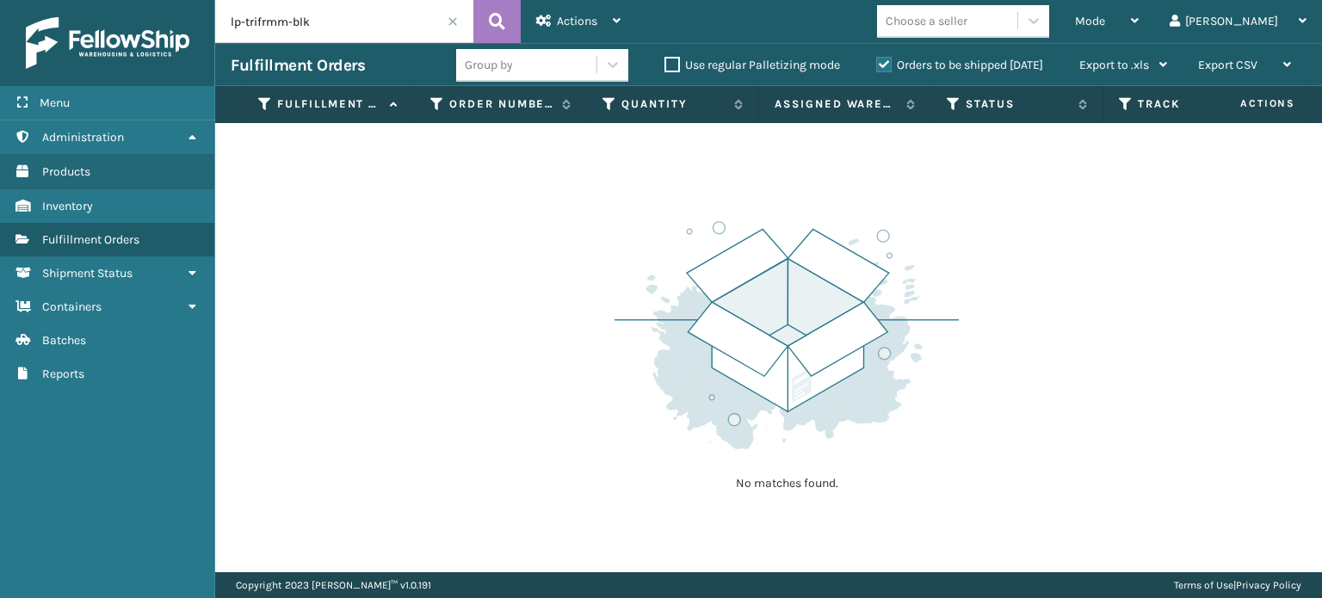
click at [335, 15] on input "lp-trifrmm-blk" at bounding box center [344, 21] width 258 height 43
type input "lp-snc-blu"
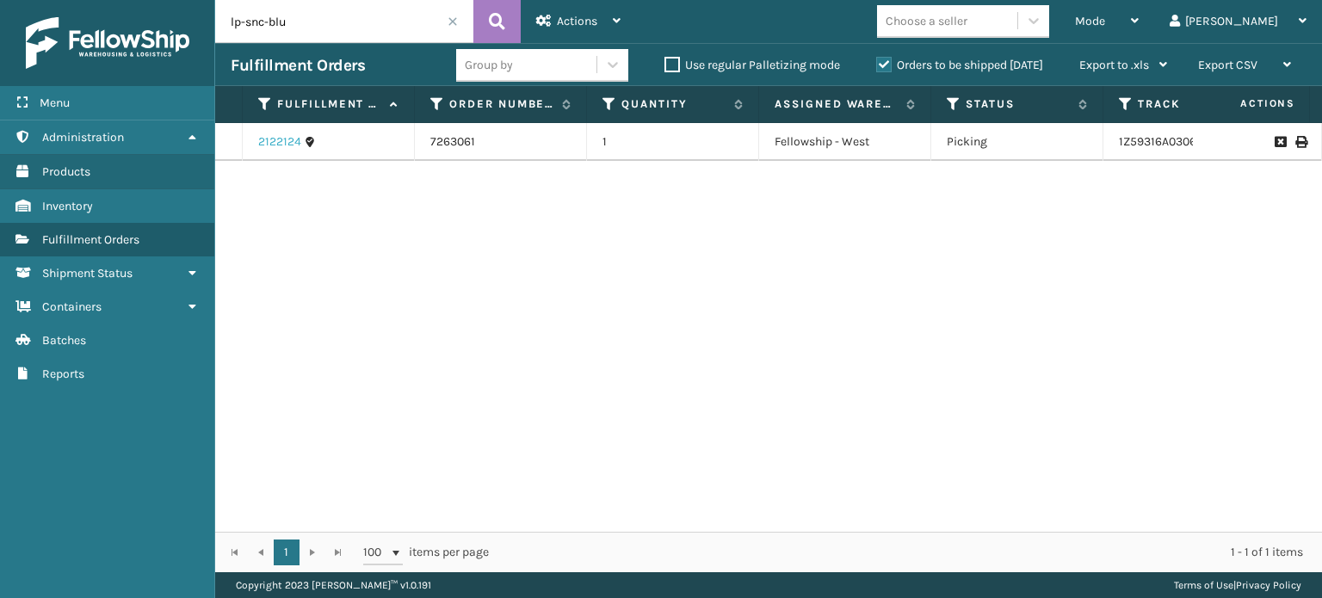
click at [282, 139] on link "2122124" at bounding box center [279, 141] width 43 height 17
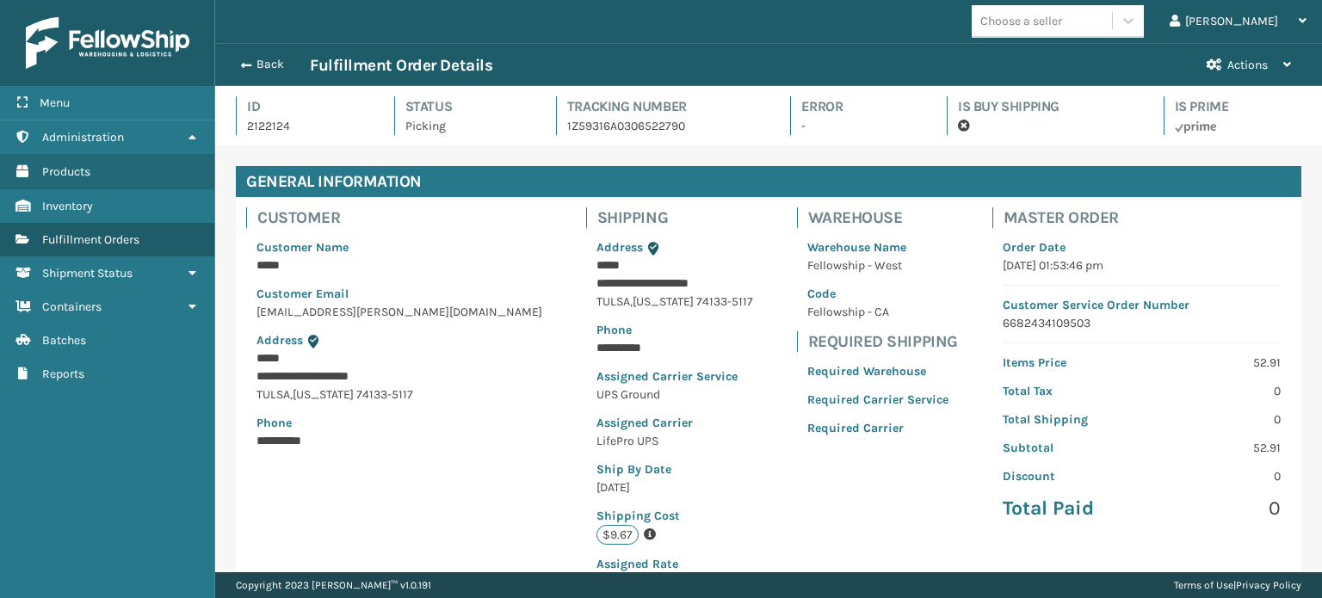
scroll to position [389, 0]
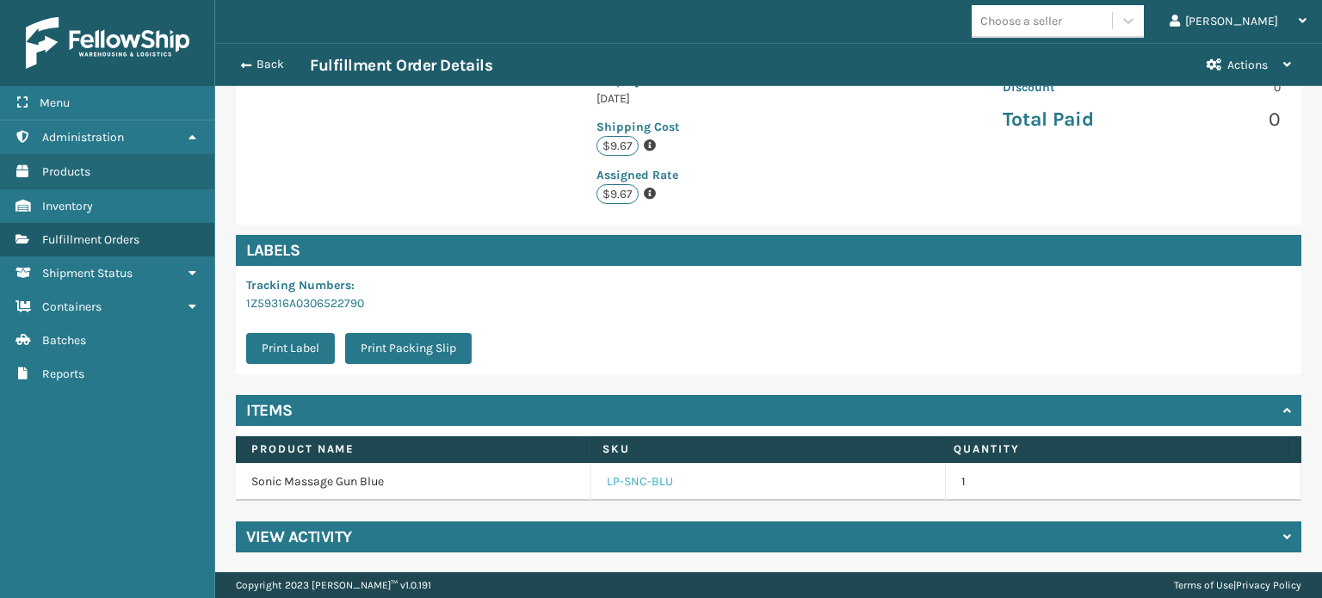
click at [650, 485] on link "LP-SNC-BLU" at bounding box center [640, 481] width 66 height 17
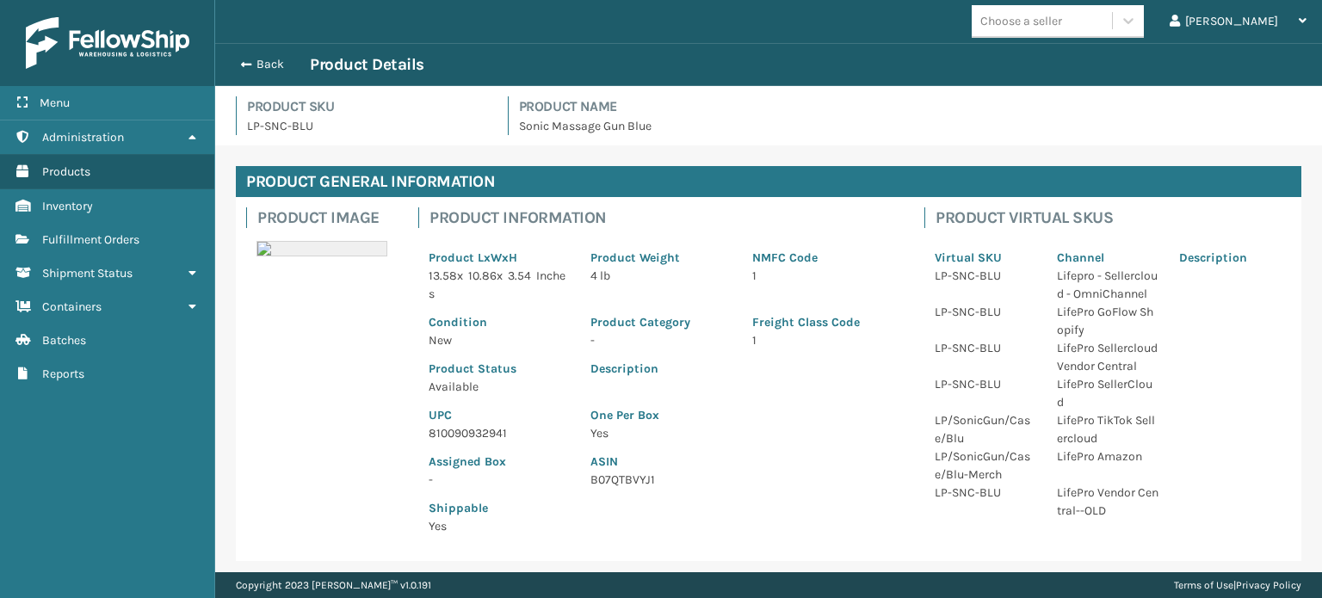
scroll to position [215, 0]
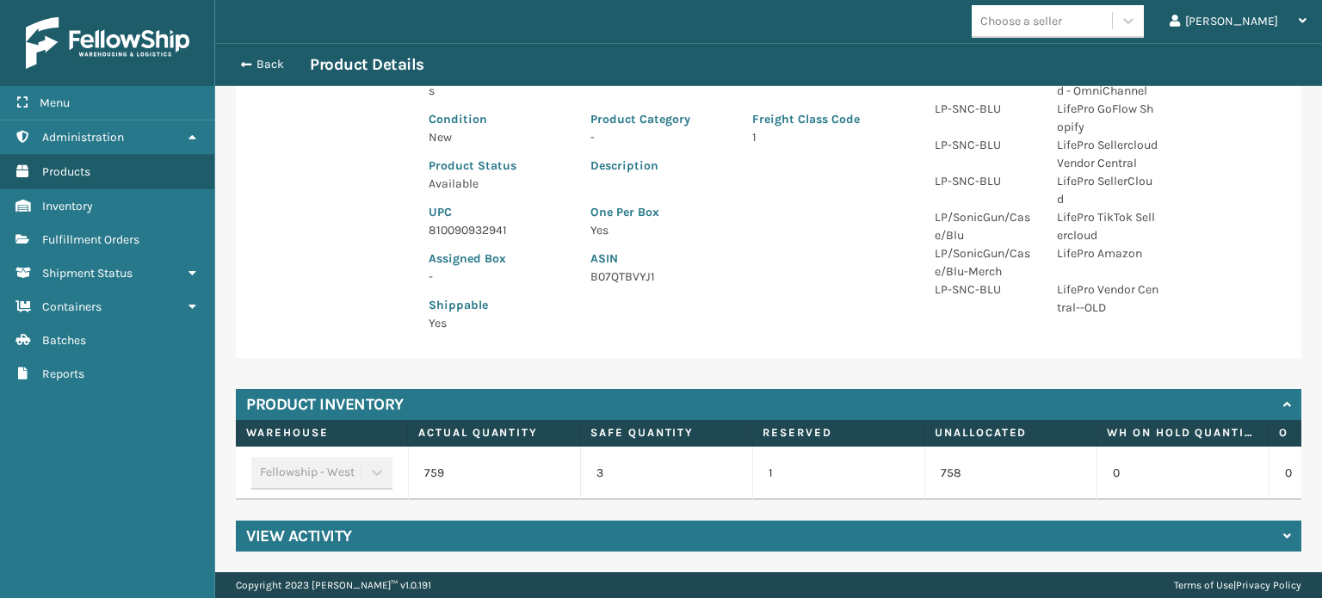
click at [483, 221] on p "810090932941" at bounding box center [499, 230] width 141 height 18
copy p "810090932941"
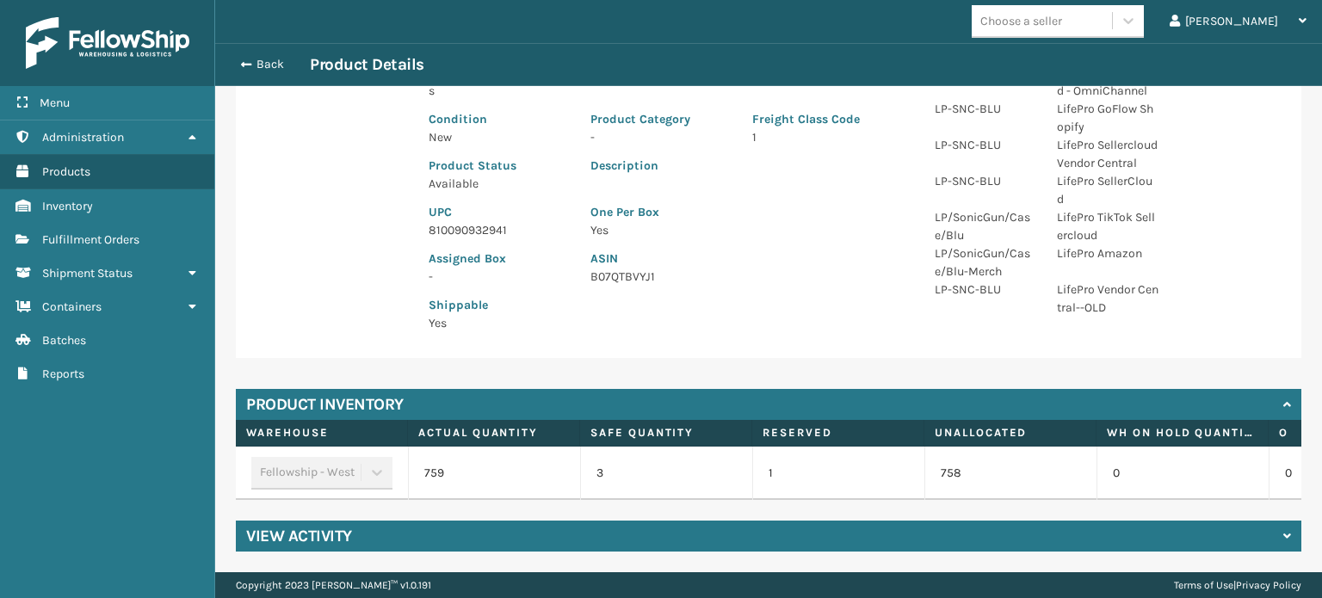
click at [258, 51] on div "Back Product Details" at bounding box center [768, 64] width 1107 height 43
click at [266, 68] on button "Back" at bounding box center [270, 64] width 79 height 15
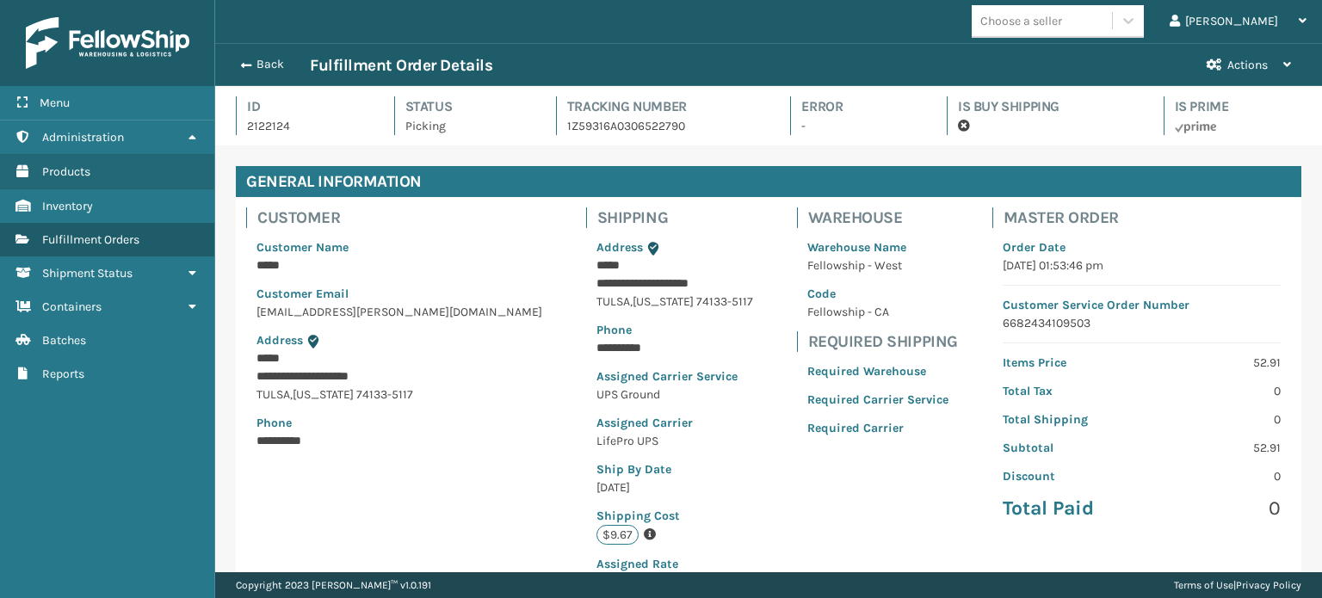
scroll to position [41, 1106]
click at [269, 66] on button "Back" at bounding box center [270, 64] width 79 height 15
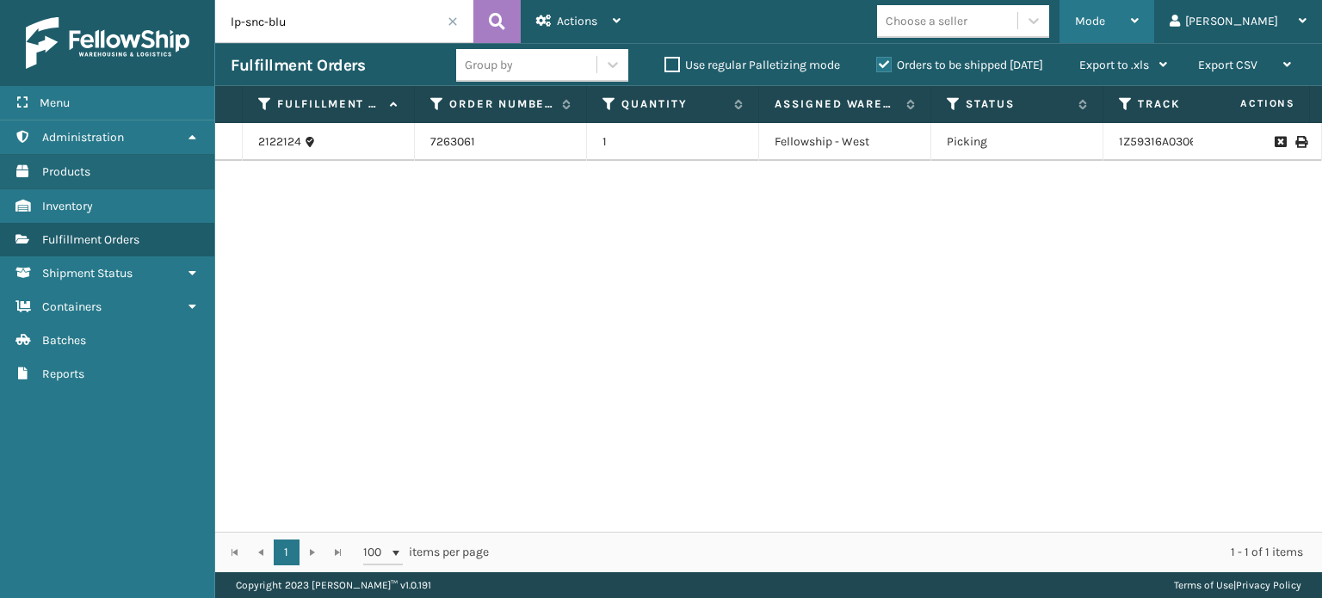
click at [1105, 23] on span "Mode" at bounding box center [1090, 21] width 30 height 15
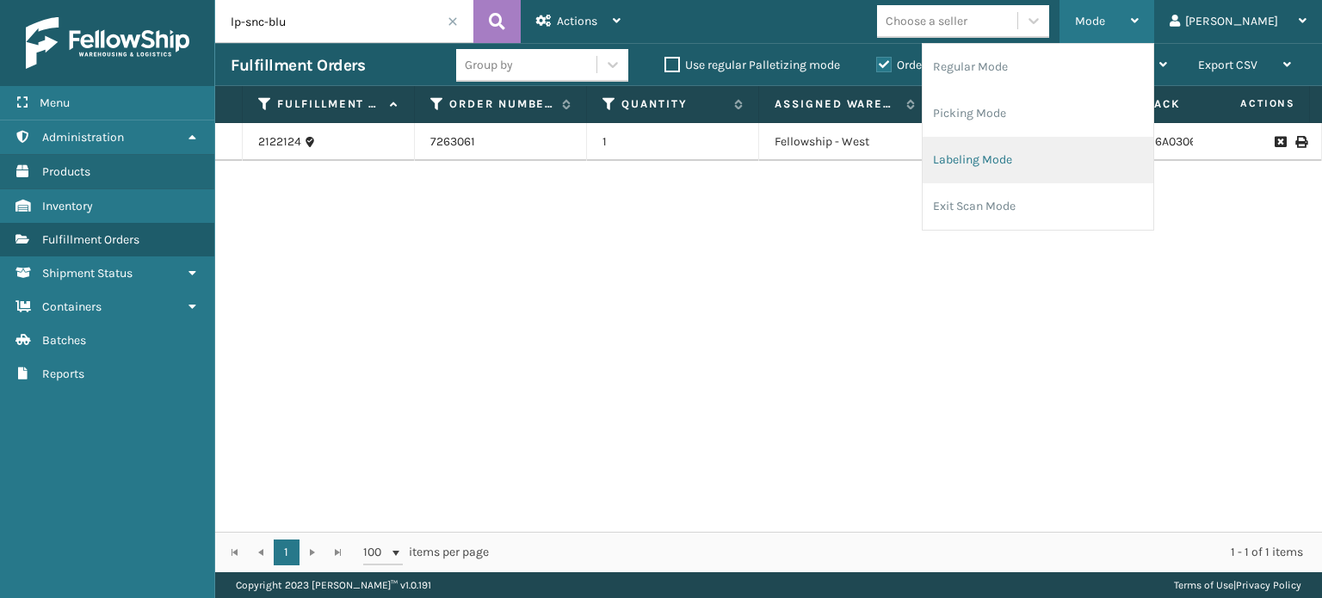
click at [1134, 178] on li "Labeling Mode" at bounding box center [1038, 160] width 231 height 46
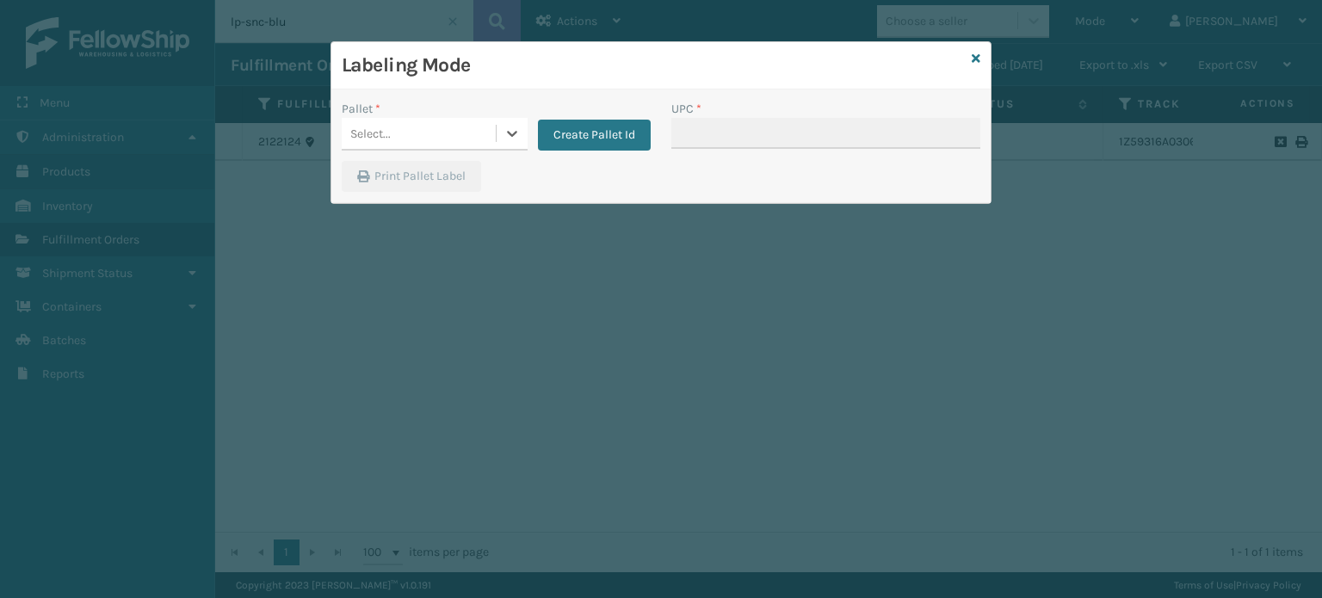
click at [399, 134] on div "Select..." at bounding box center [419, 134] width 154 height 28
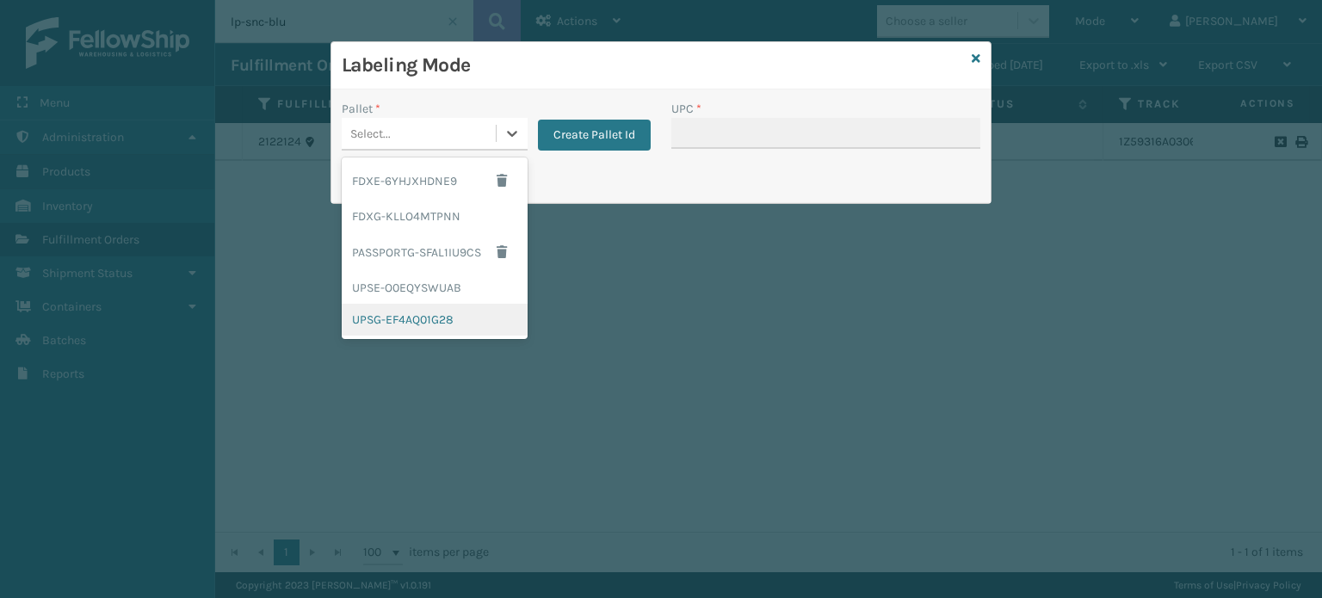
click at [430, 317] on div "UPSG-EF4AQ01G28" at bounding box center [435, 320] width 186 height 32
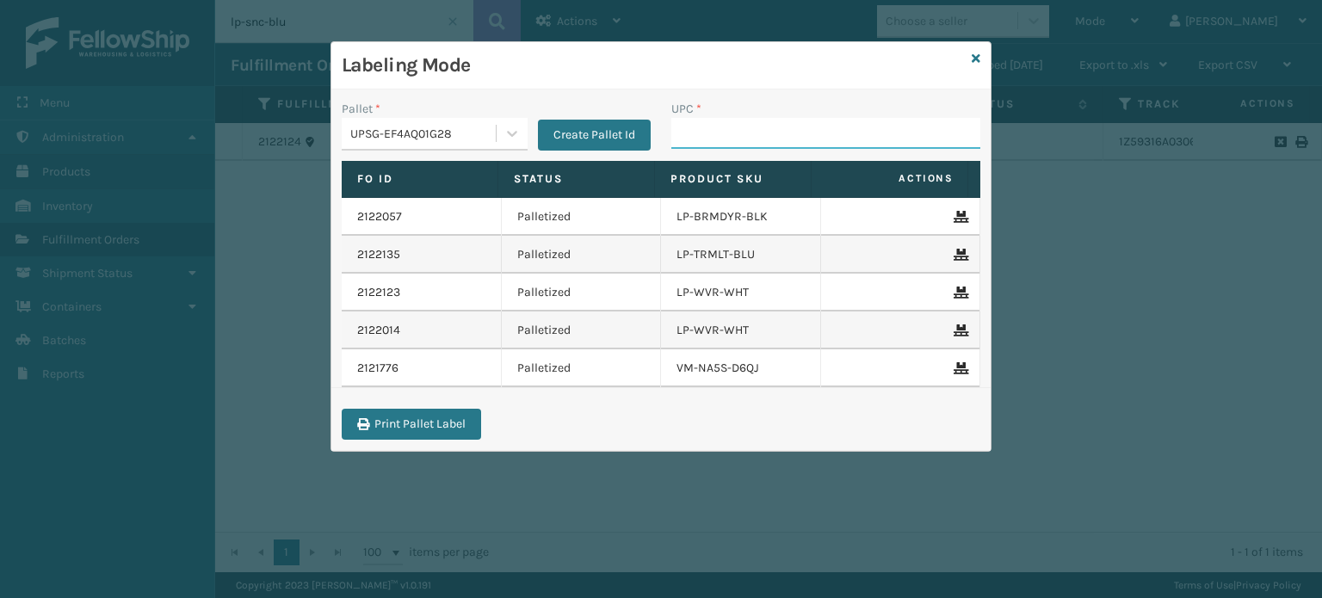
click at [733, 123] on input "UPC *" at bounding box center [825, 133] width 309 height 31
paste input "810090932941"
type input "810090932941"
type input "810090931"
type input "8100909"
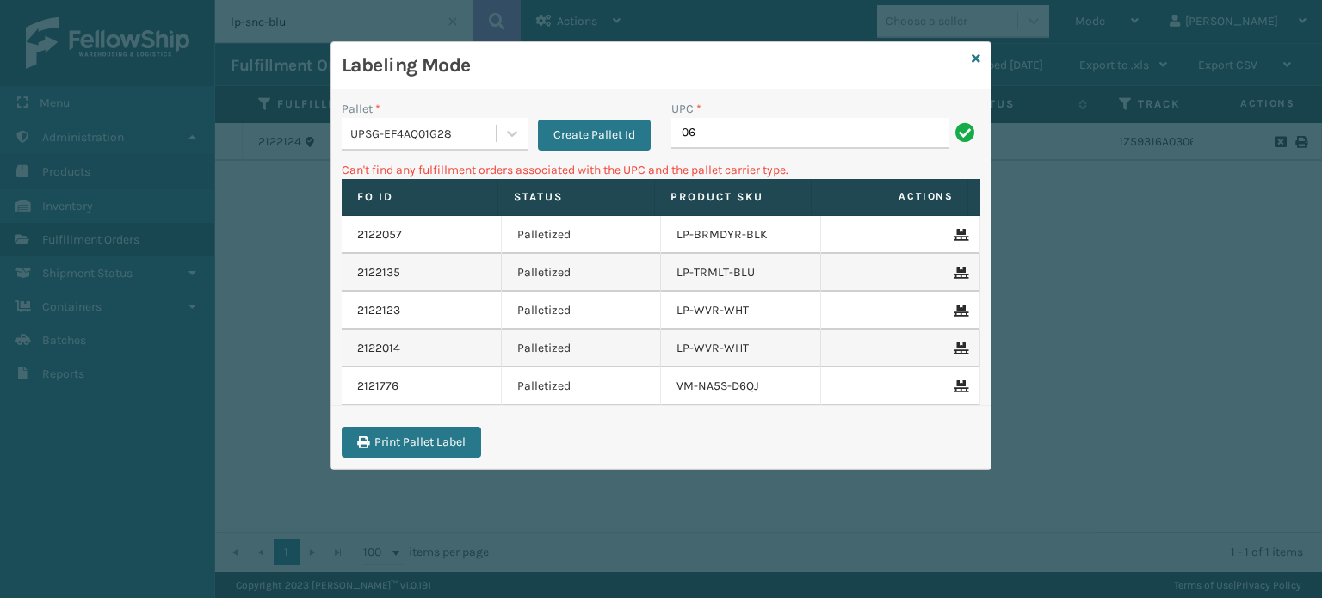
type input "0"
type input "lp-vlc2-blu"
click at [457, 133] on div "UPSG-EF4AQ01G28" at bounding box center [423, 134] width 147 height 18
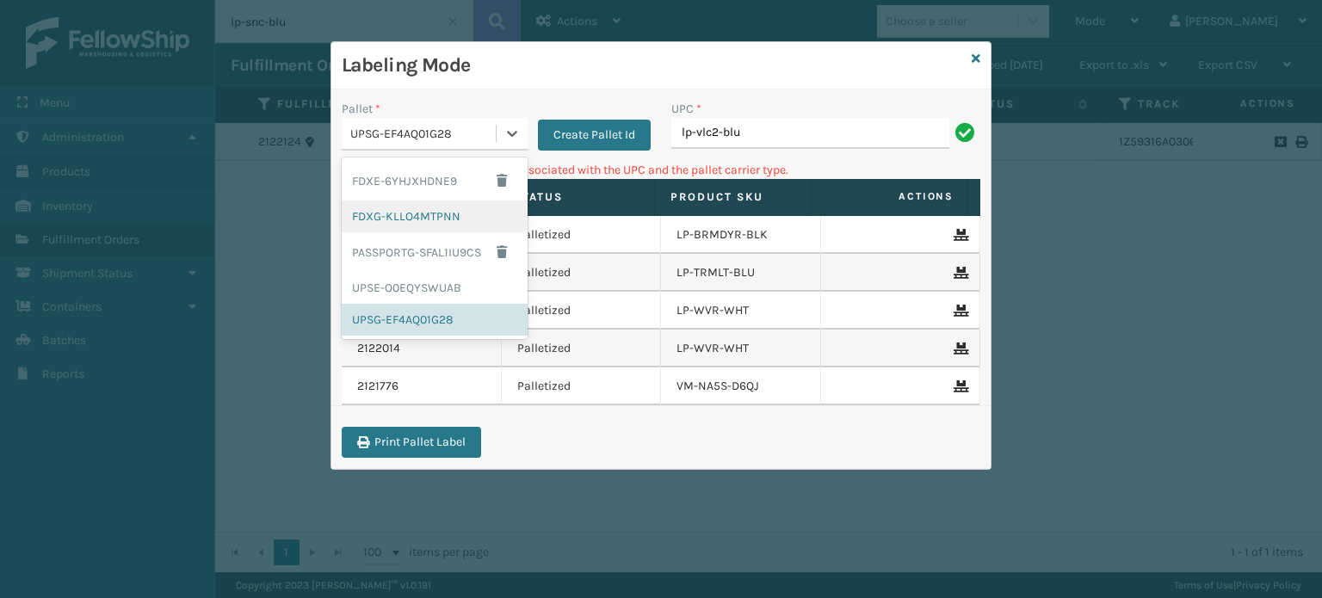
click at [431, 224] on div "FDXG-KLLO4MTPNN" at bounding box center [435, 217] width 186 height 32
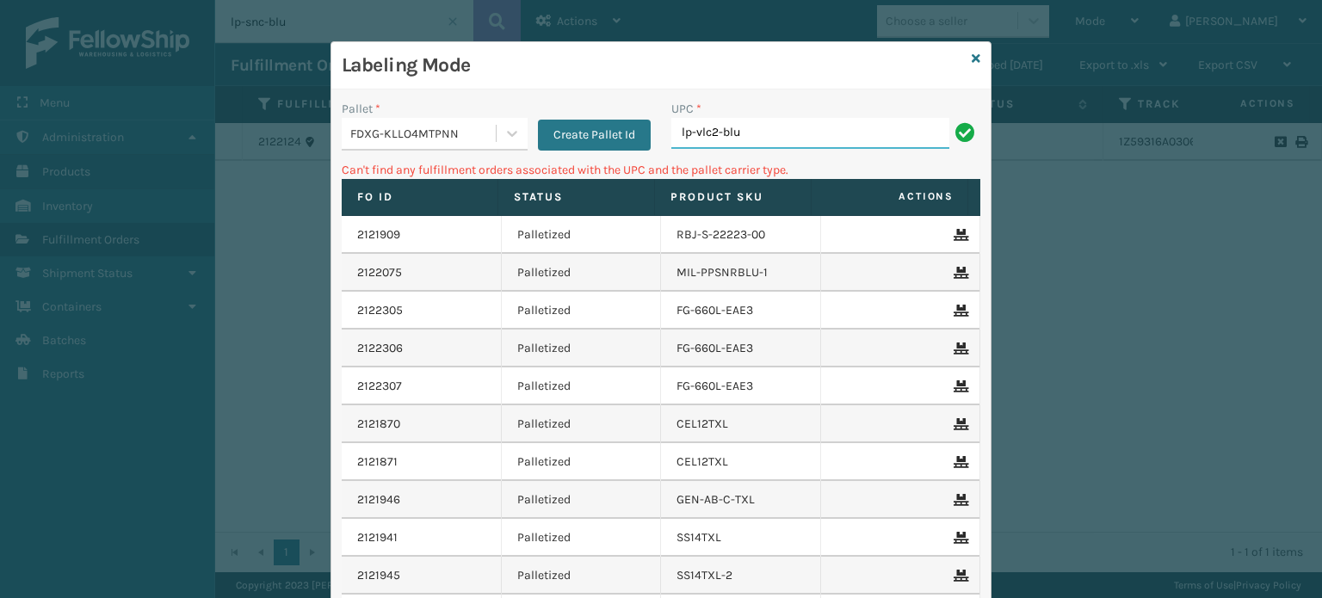
click at [763, 142] on input "lp-vlc2-blu" at bounding box center [810, 133] width 278 height 31
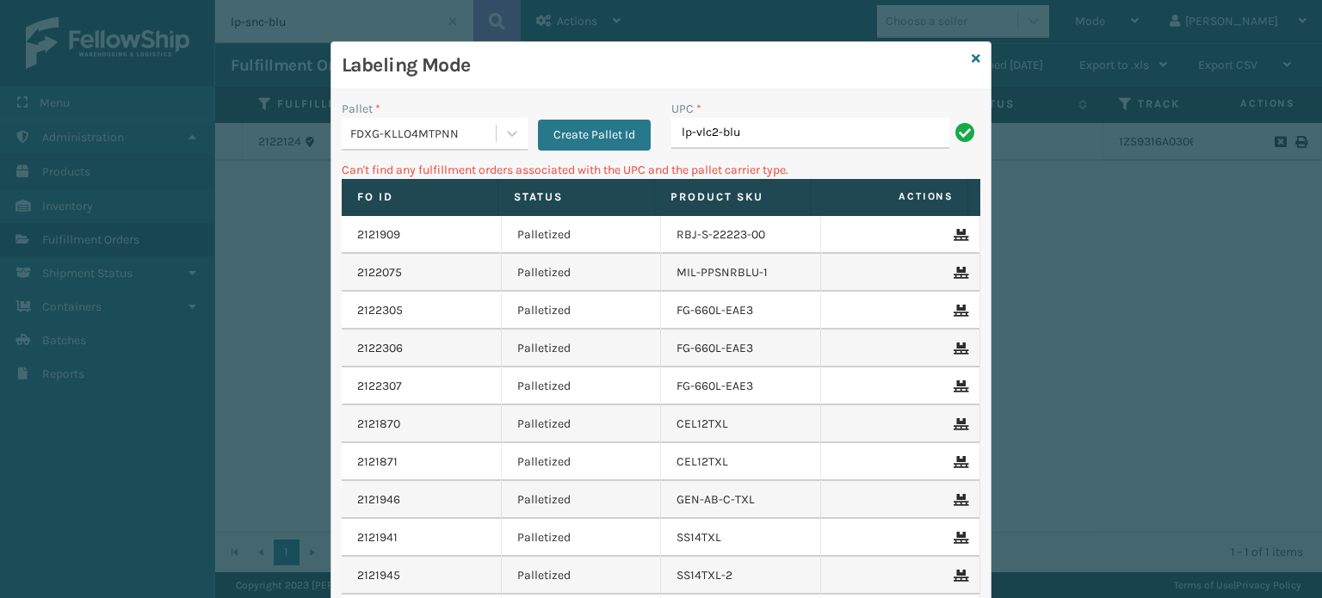
click at [763, 142] on input "lp-vlc2-blu" at bounding box center [810, 133] width 278 height 31
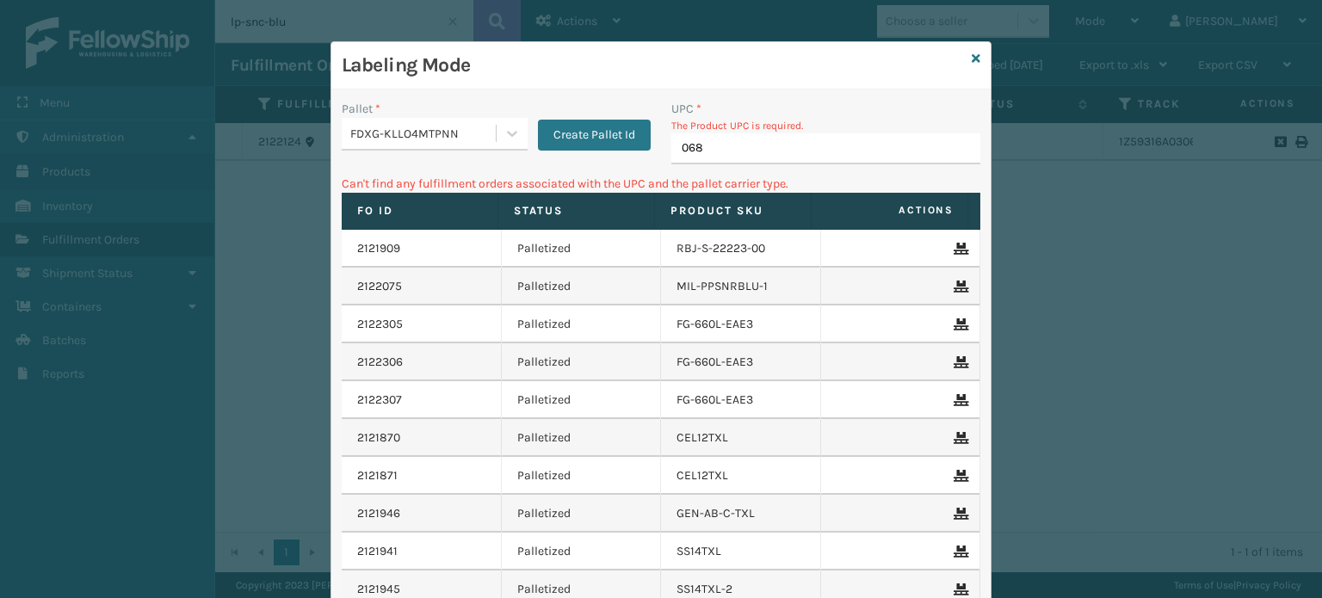
type input "0688"
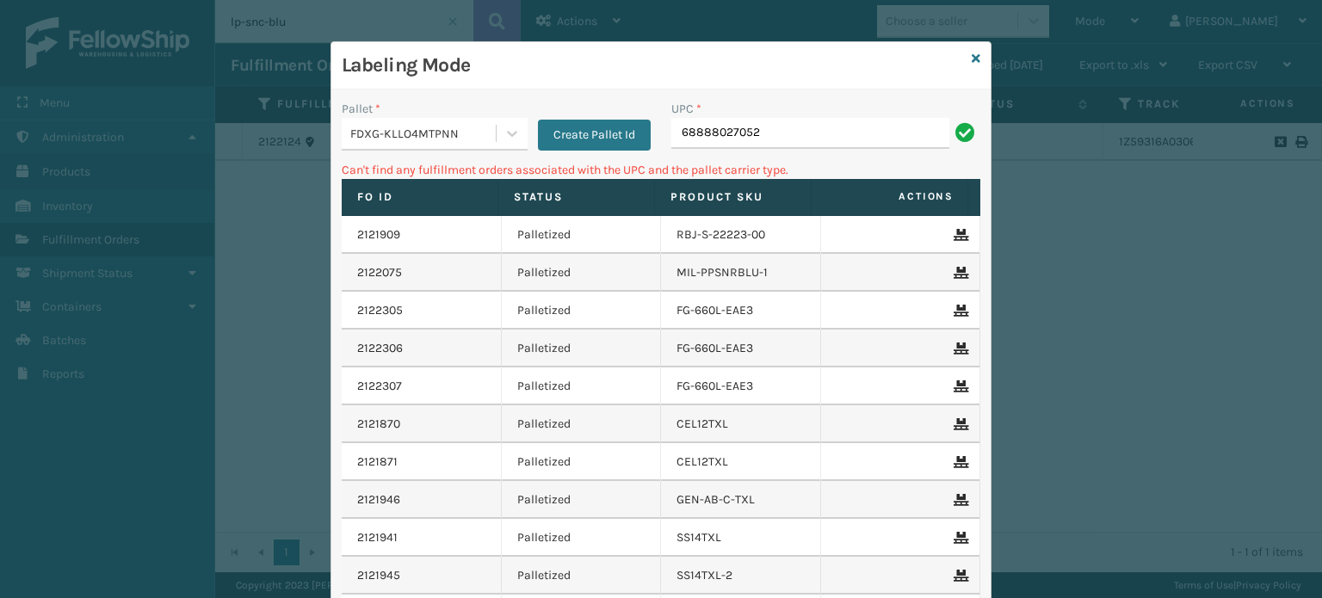
type input "68888027052"
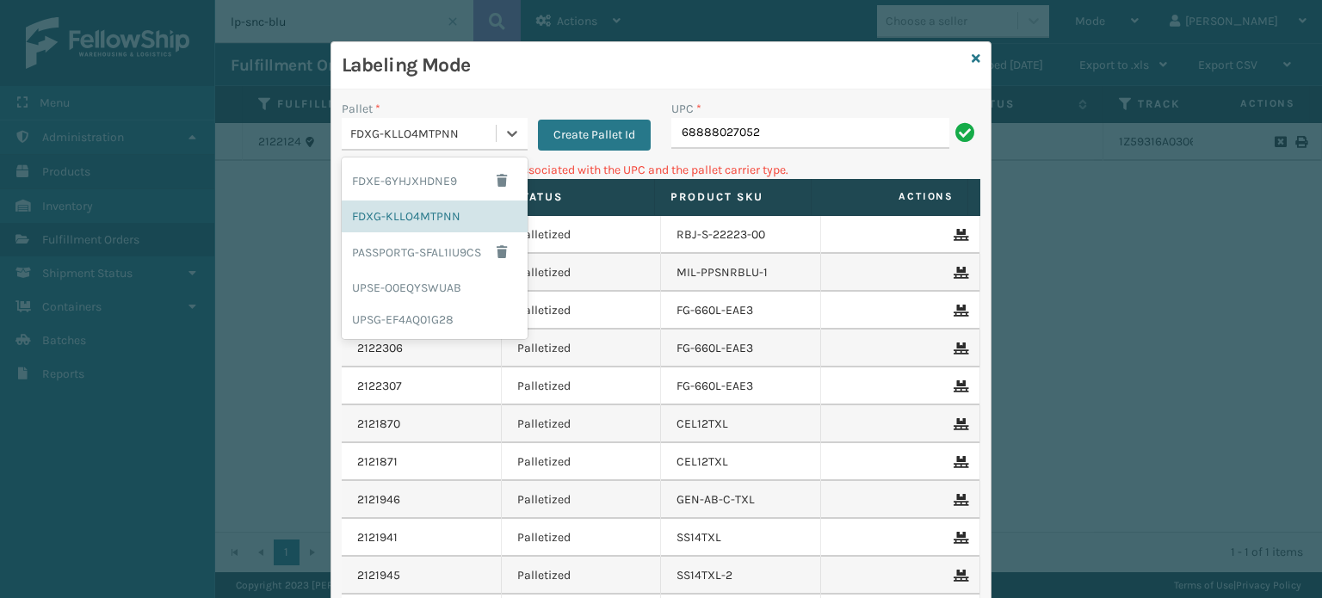
click at [416, 144] on div "FDXG-KLLO4MTPNN" at bounding box center [419, 134] width 154 height 28
click at [411, 323] on div "UPSG-EF4AQ01G28" at bounding box center [435, 320] width 186 height 32
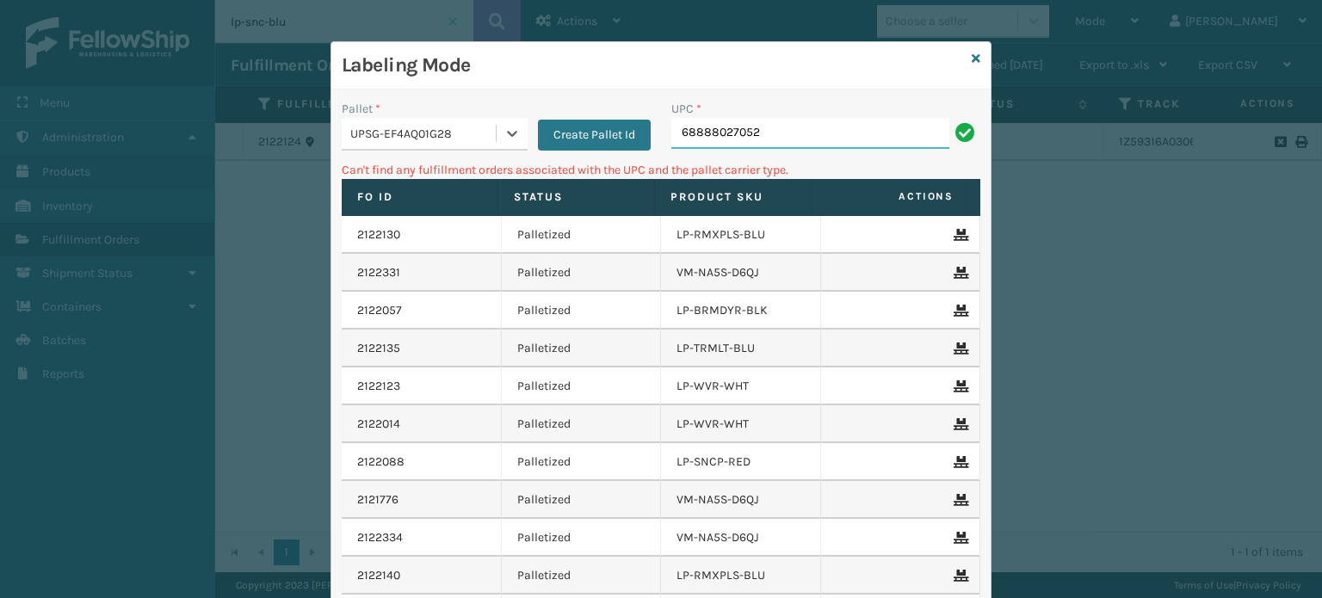
click at [800, 131] on input "68888027052" at bounding box center [810, 133] width 278 height 31
click at [786, 133] on input "68888027052" at bounding box center [810, 133] width 278 height 31
click at [800, 127] on input "68888027052" at bounding box center [810, 133] width 278 height 31
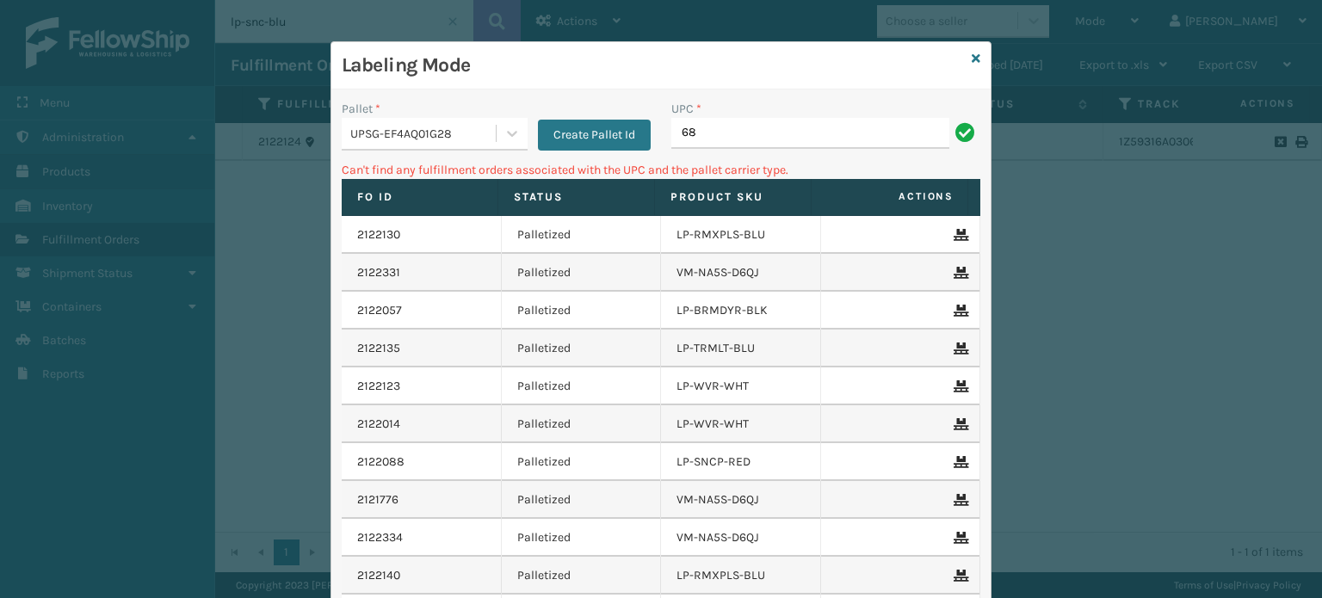
type input "6"
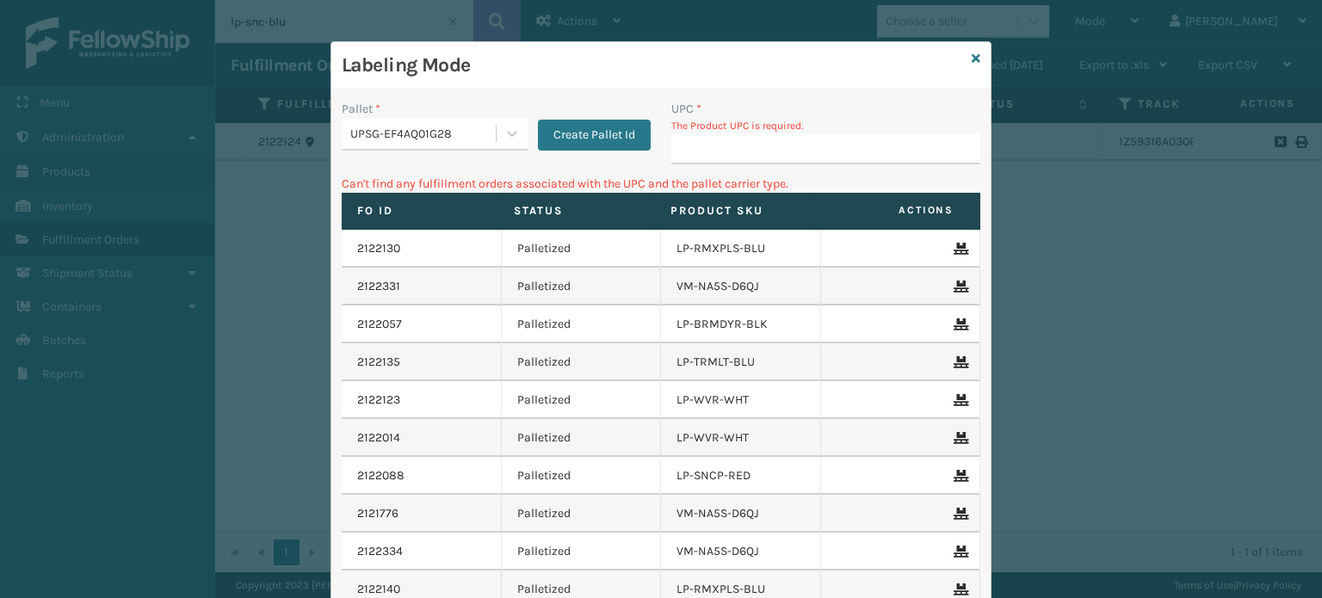
click at [964, 62] on div "Labeling Mode" at bounding box center [660, 65] width 659 height 47
click at [936, 61] on h3 "Labeling Mode" at bounding box center [653, 66] width 623 height 26
click at [972, 61] on icon at bounding box center [976, 59] width 9 height 12
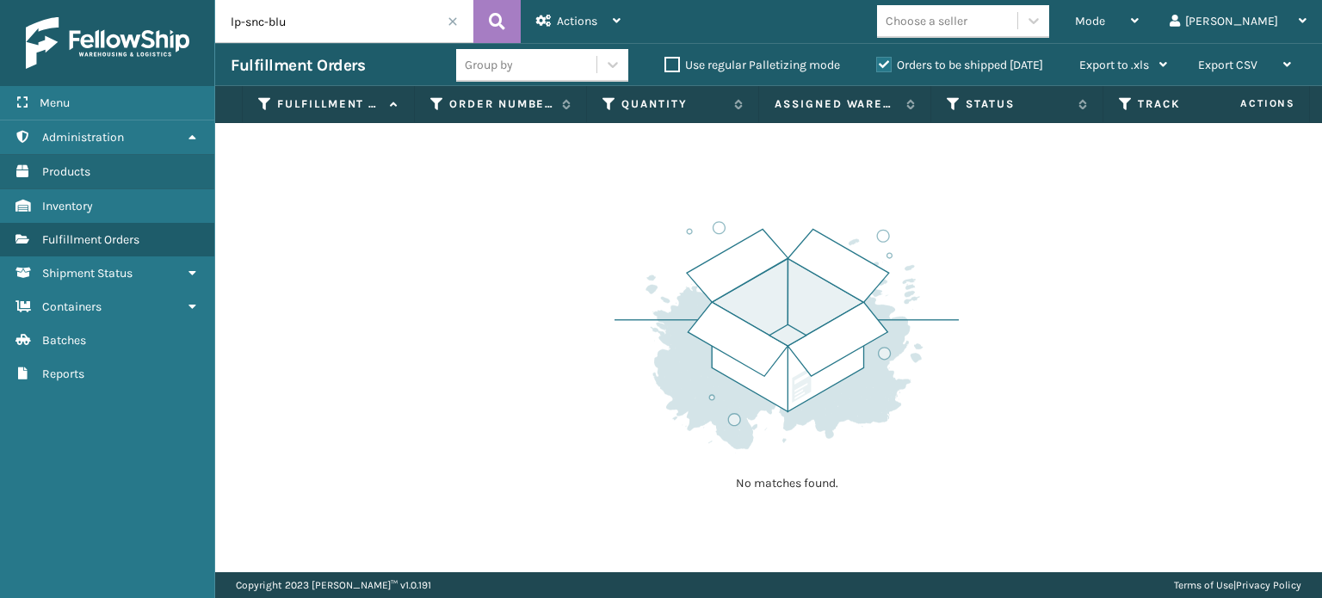
click at [442, 16] on input "lp-snc-blu" at bounding box center [344, 21] width 258 height 43
click at [343, 30] on input "lp-vlc2-blu" at bounding box center [344, 21] width 258 height 43
type input "lp-vlc2-"
click at [1139, 17] on div "Mode" at bounding box center [1107, 21] width 64 height 43
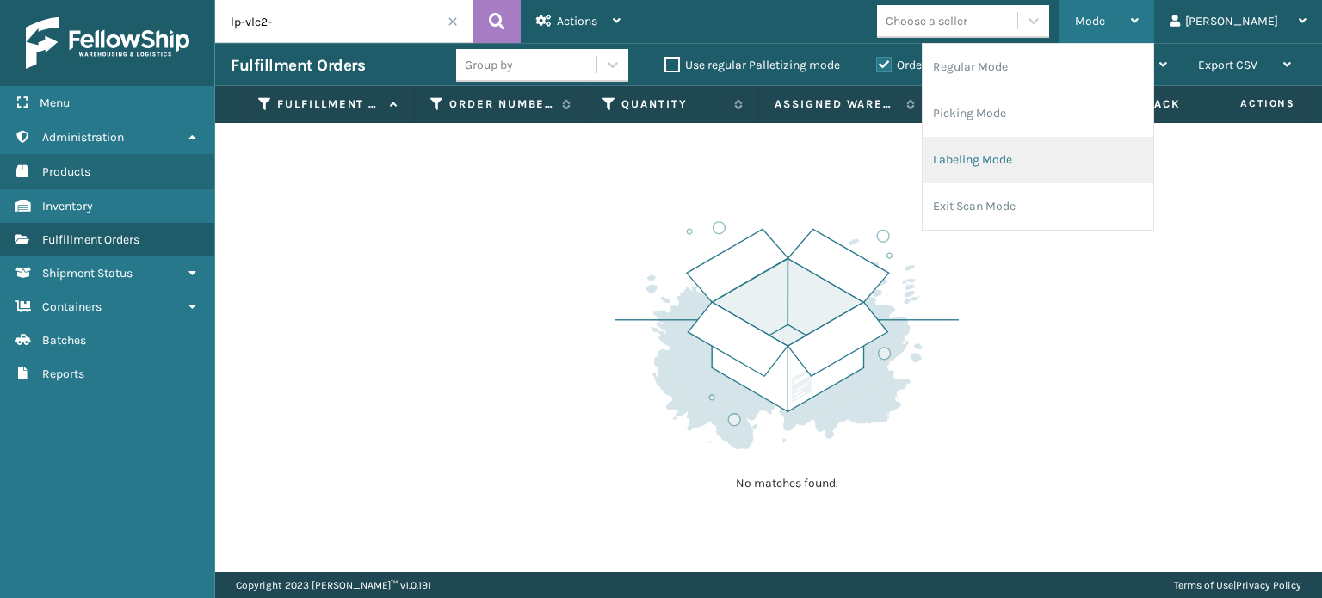
click at [1121, 154] on li "Labeling Mode" at bounding box center [1038, 160] width 231 height 46
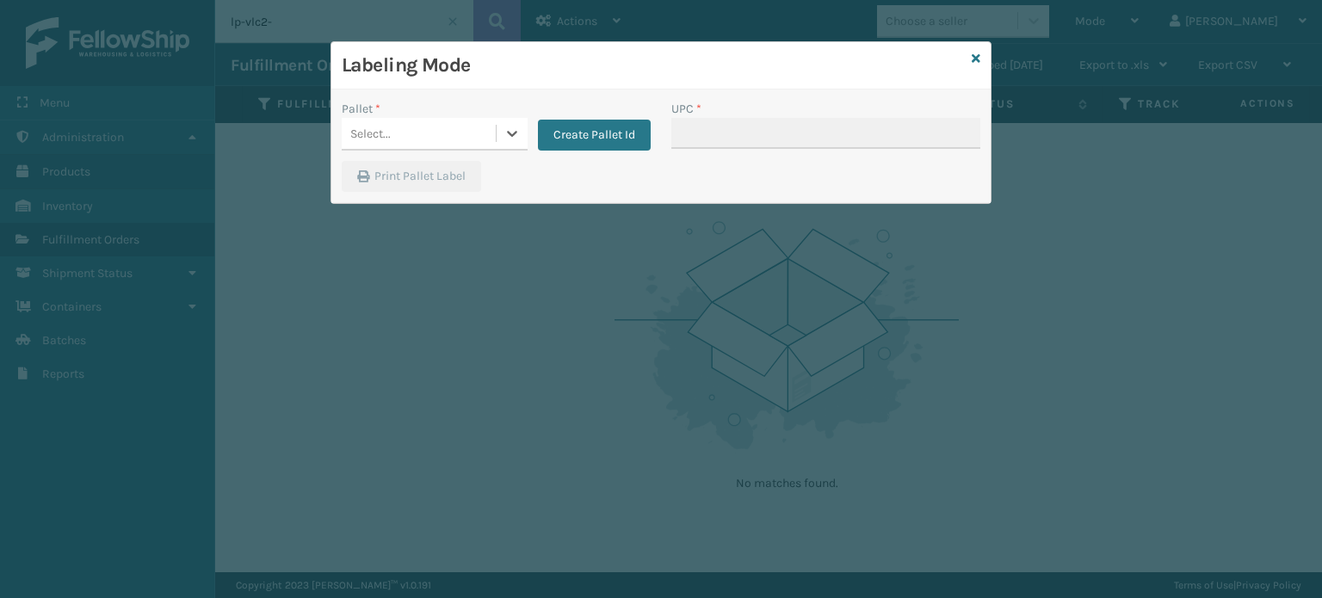
click at [467, 129] on div "Select..." at bounding box center [419, 134] width 154 height 28
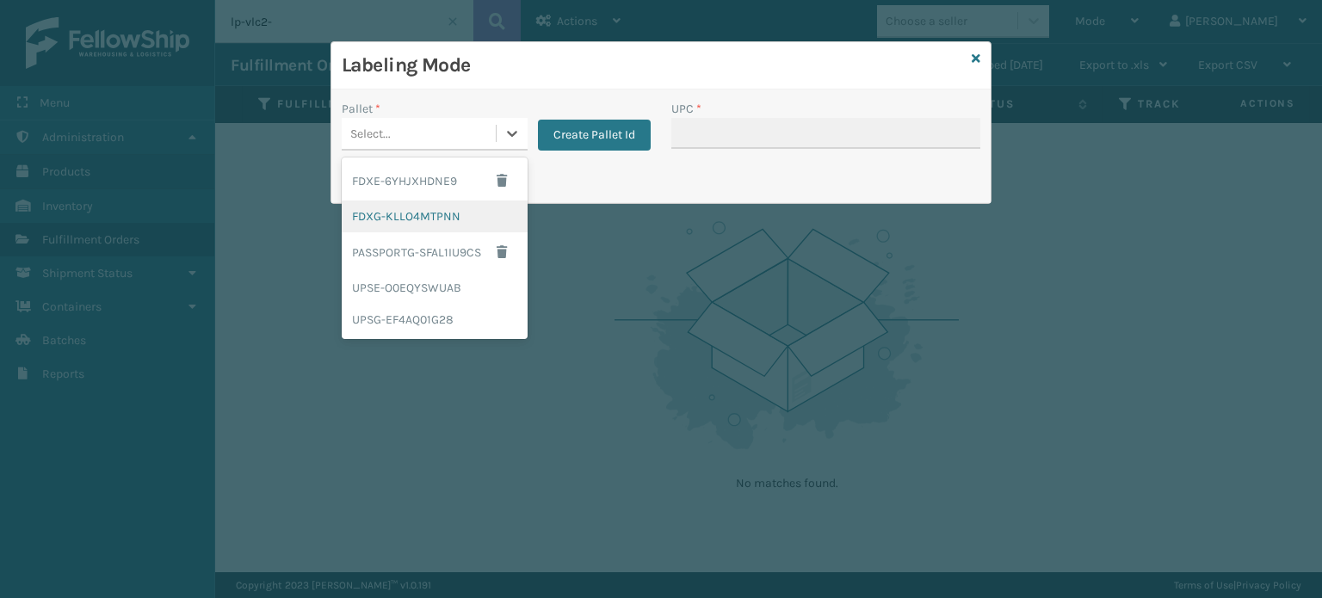
click at [415, 220] on div "FDXG-KLLO4MTPNN" at bounding box center [435, 217] width 186 height 32
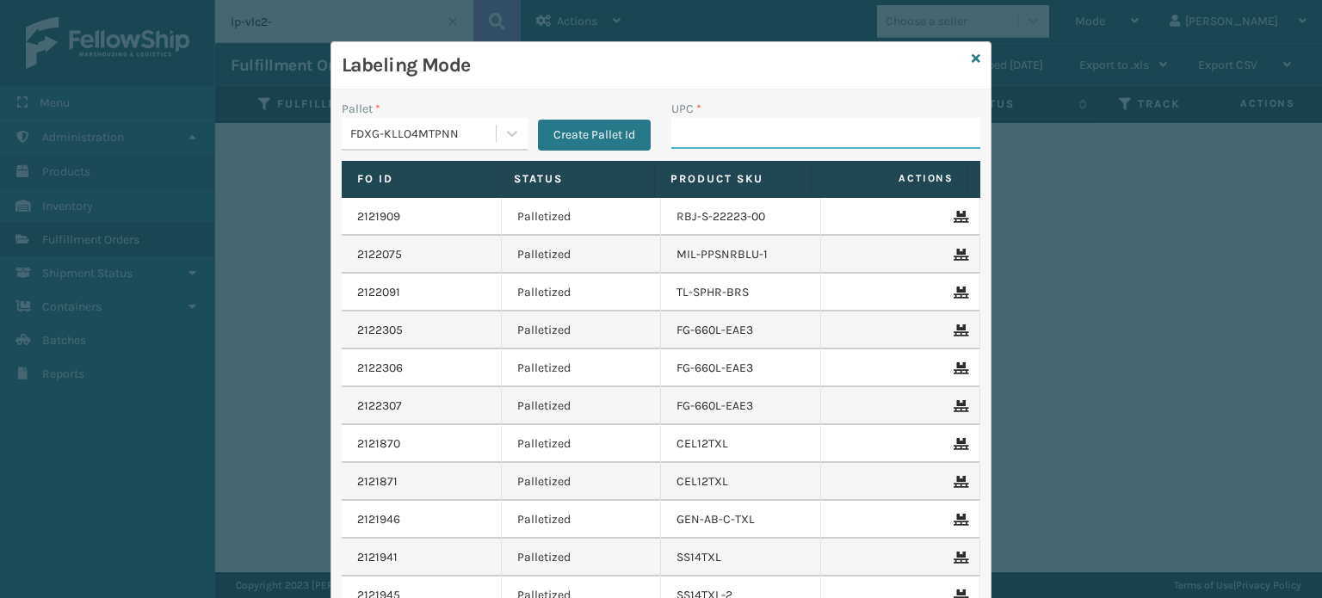
click at [698, 133] on input "UPC *" at bounding box center [825, 133] width 309 height 31
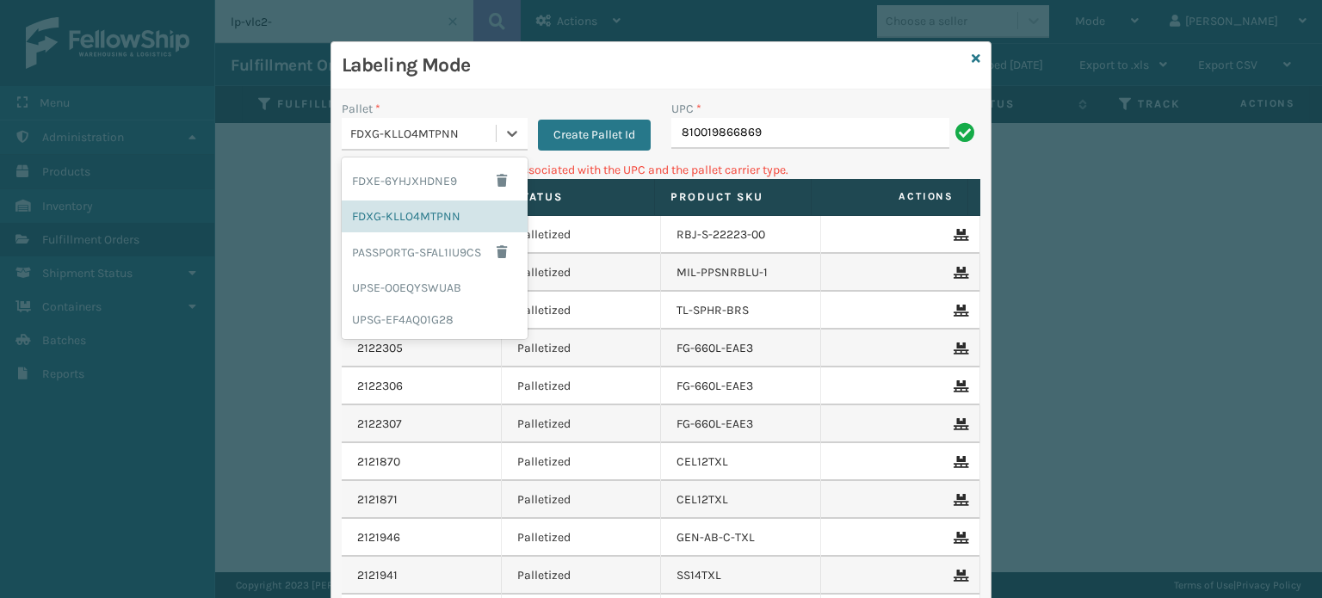
click at [460, 135] on div "FDXG-KLLO4MTPNN" at bounding box center [423, 134] width 147 height 18
click at [406, 312] on div "UPSG-EF4AQ01G28" at bounding box center [435, 320] width 186 height 32
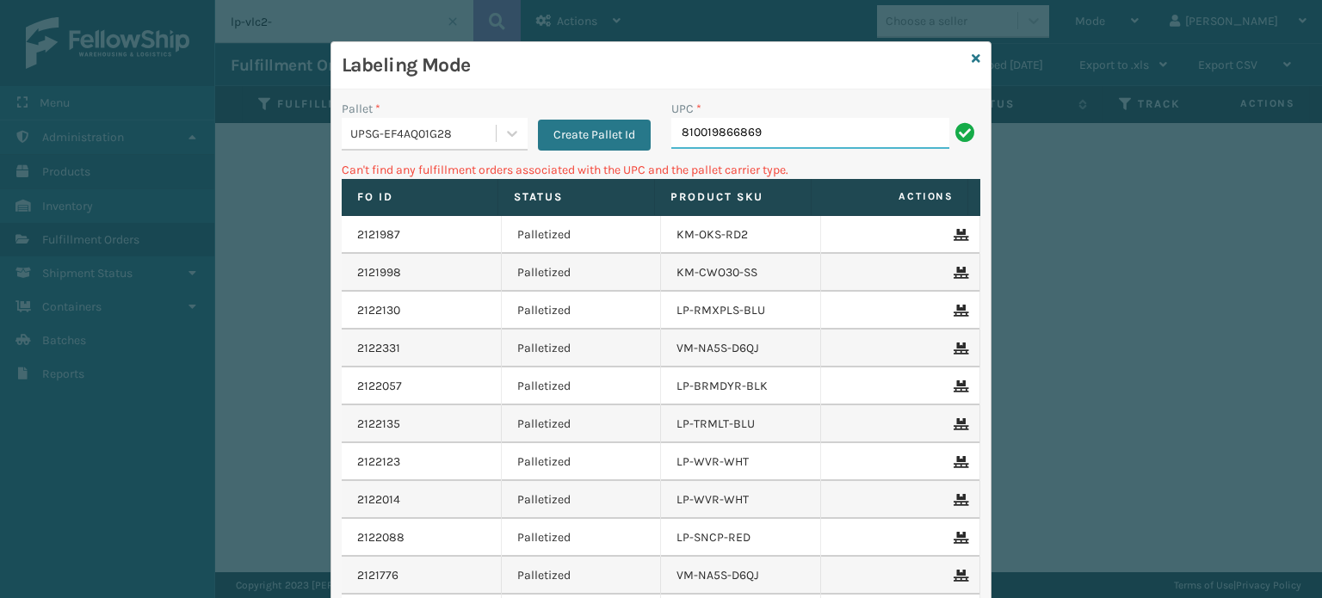
click at [847, 139] on input "810019866869" at bounding box center [810, 133] width 278 height 31
click at [453, 140] on div "UPSG-EF4AQ01G28" at bounding box center [423, 134] width 147 height 18
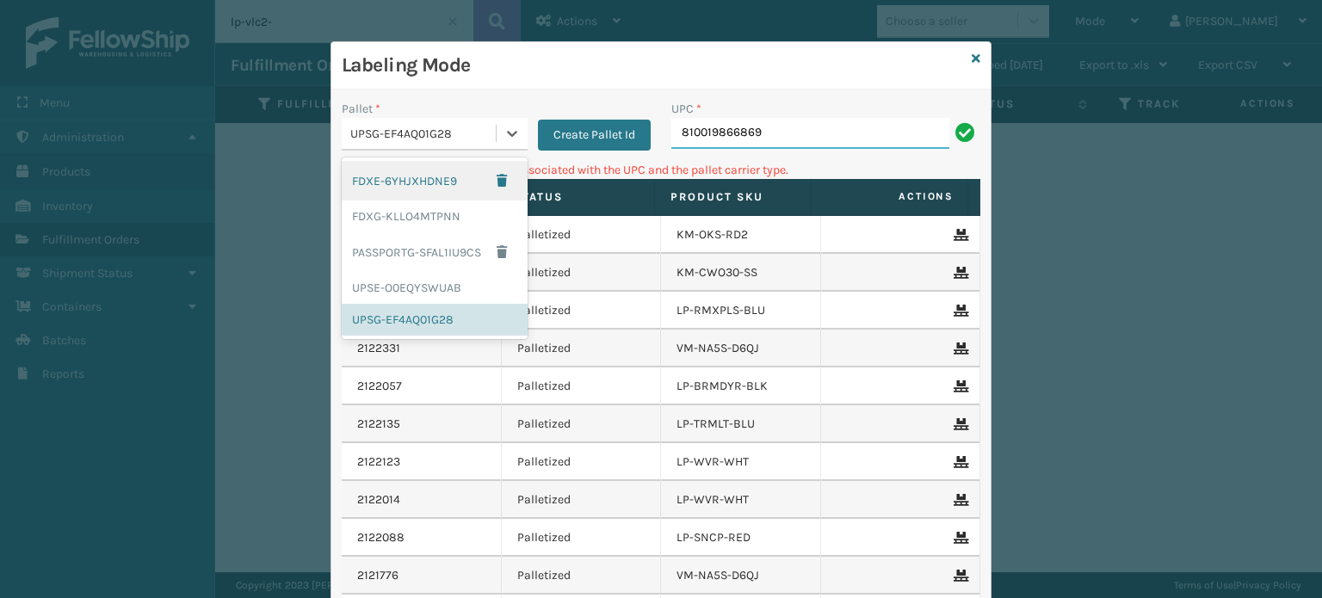
click at [726, 132] on input "810019866869" at bounding box center [810, 133] width 278 height 31
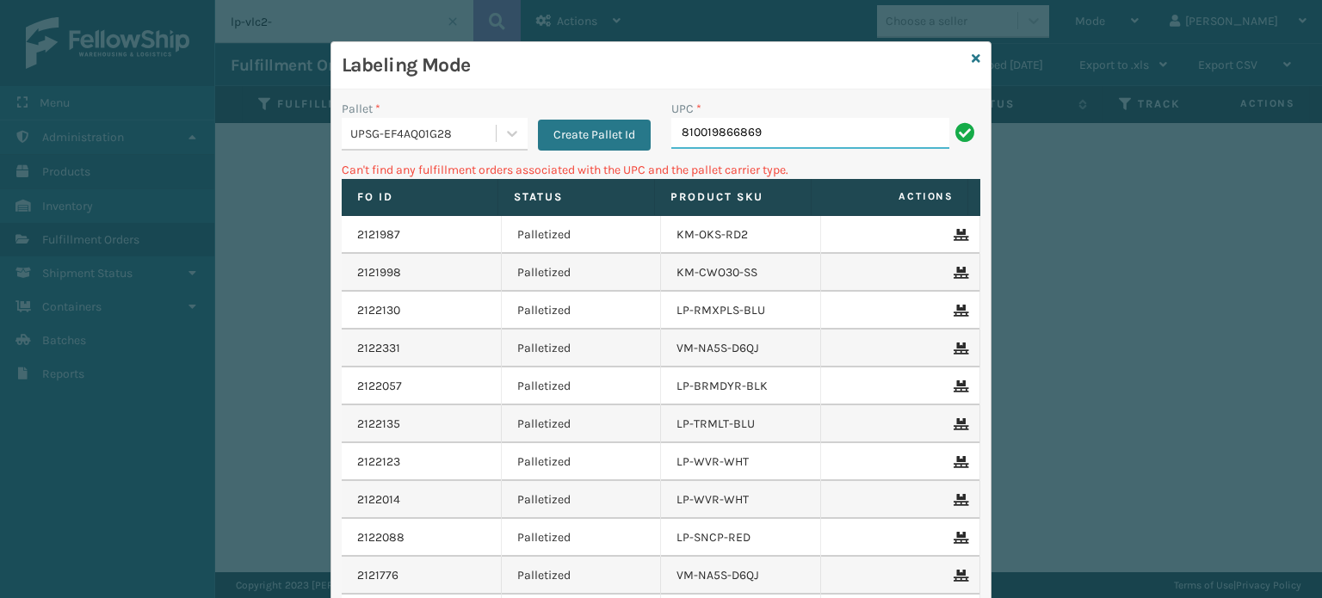
click at [726, 132] on input "810019866869" at bounding box center [810, 133] width 278 height 31
type input "km-bir5c-ss"
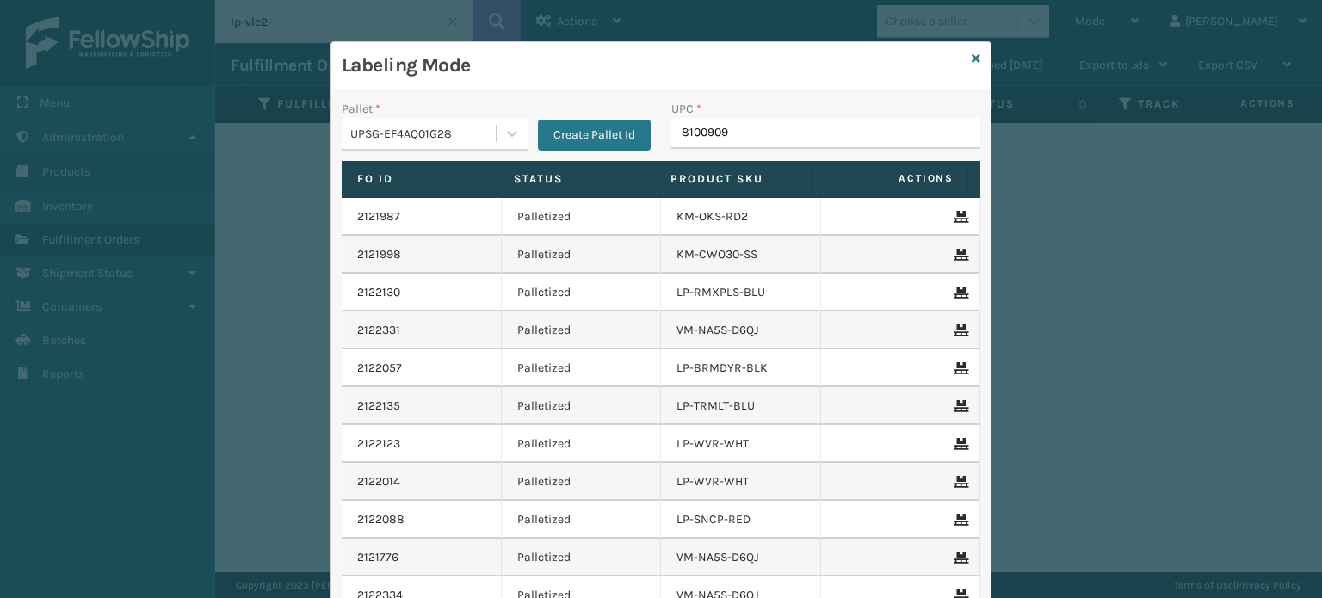
type input "81009093"
type input "810090932"
